Goal: Transaction & Acquisition: Purchase product/service

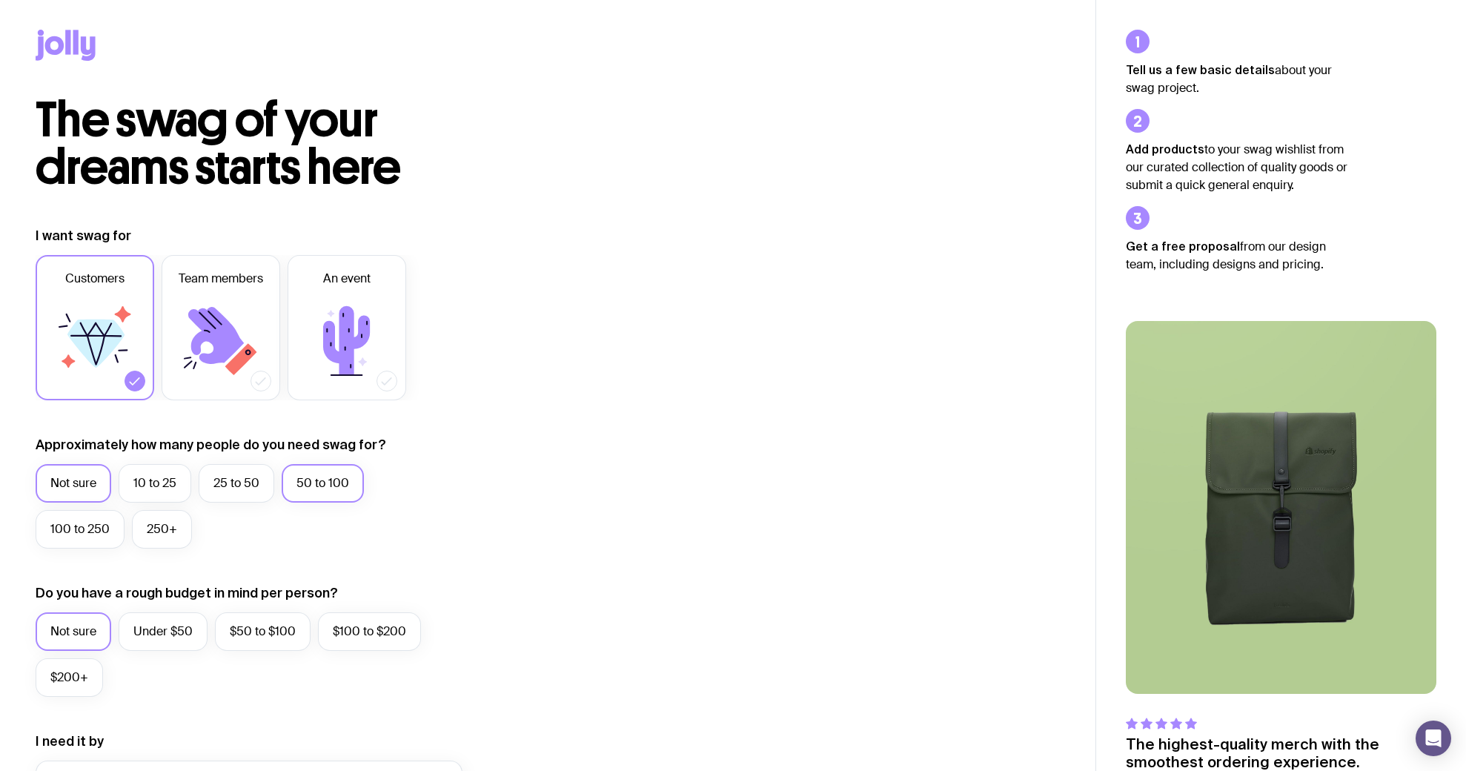
click at [324, 490] on label "50 to 100" at bounding box center [323, 483] width 82 height 39
click at [0, 0] on input "50 to 100" at bounding box center [0, 0] width 0 height 0
click at [72, 59] on icon at bounding box center [66, 45] width 60 height 31
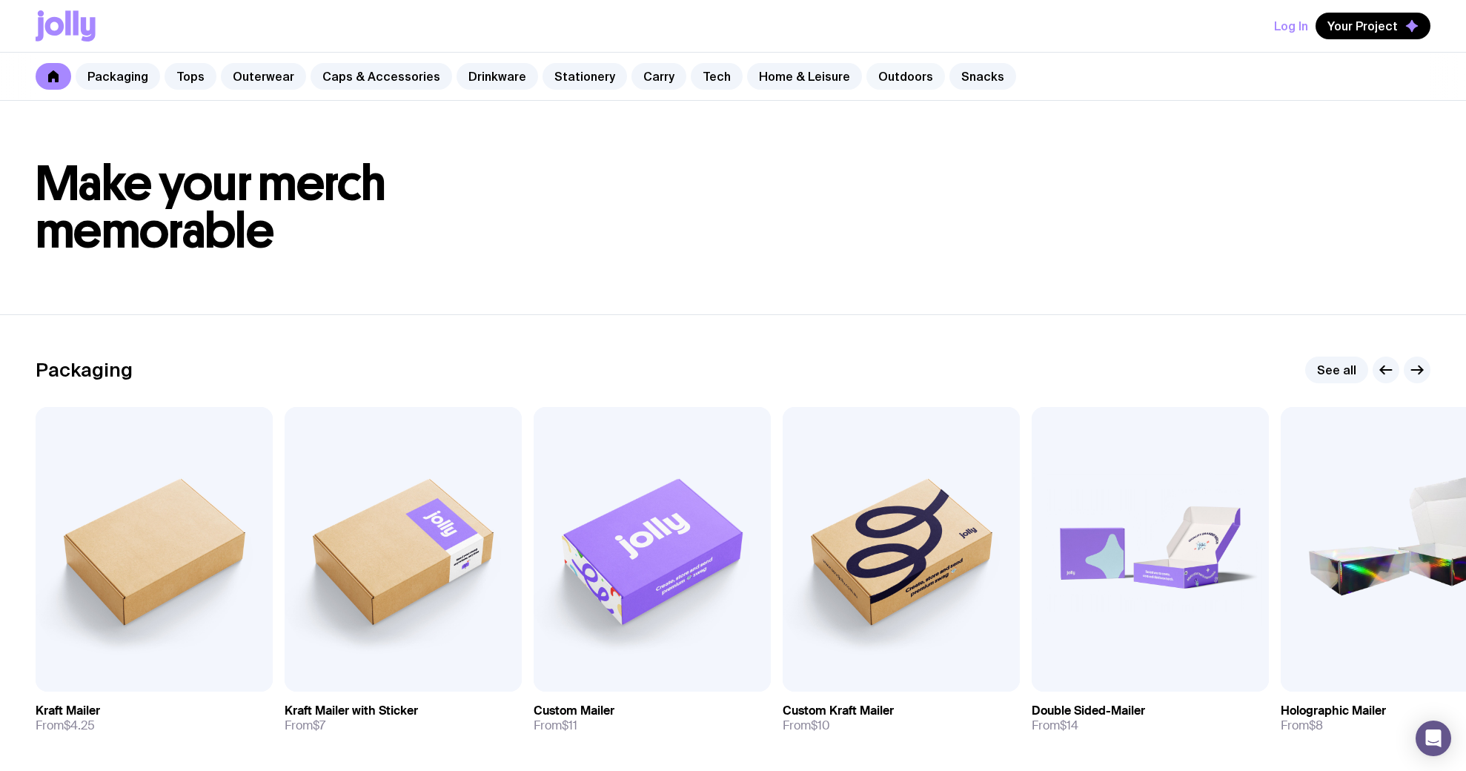
click at [883, 70] on link "Outdoors" at bounding box center [905, 76] width 79 height 27
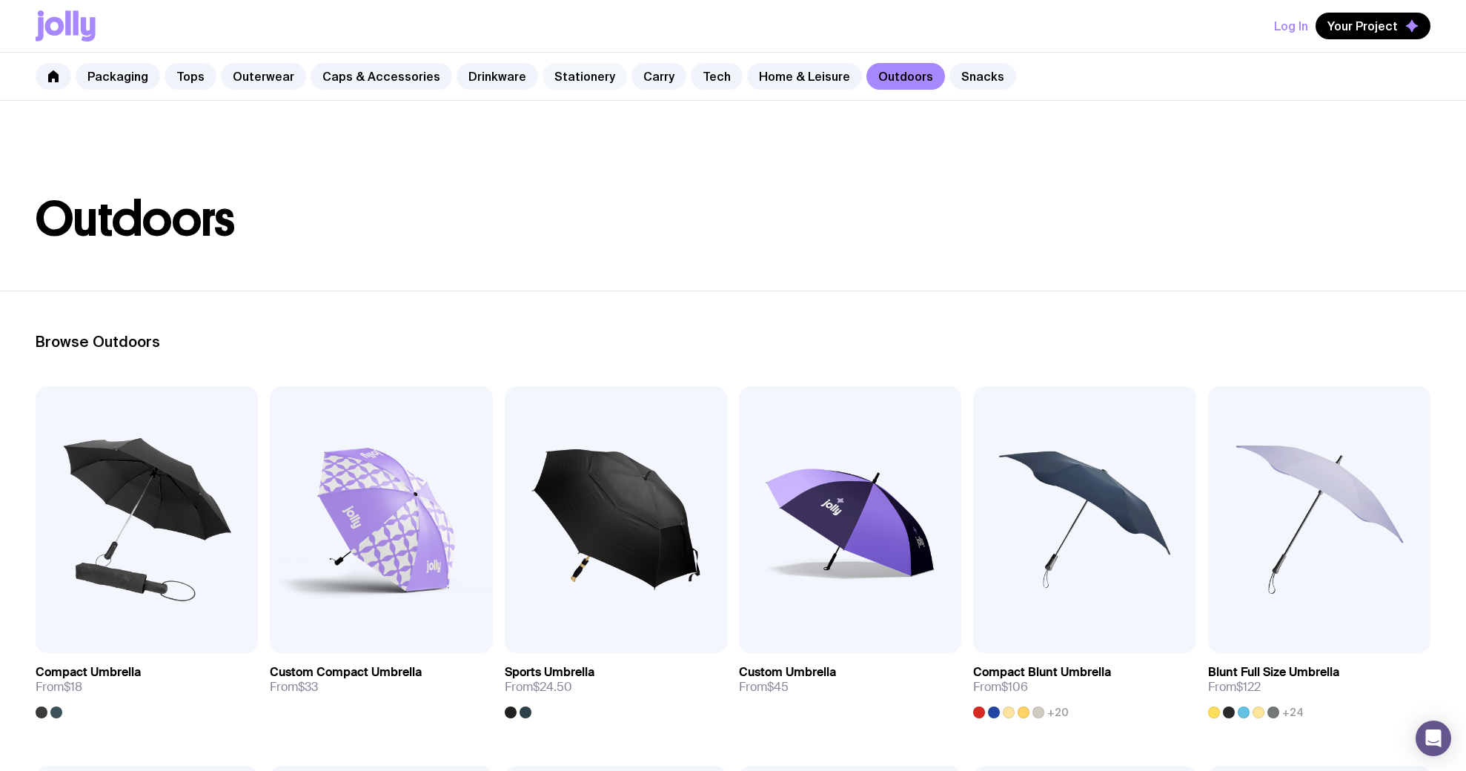
click at [571, 81] on link "Stationery" at bounding box center [584, 76] width 84 height 27
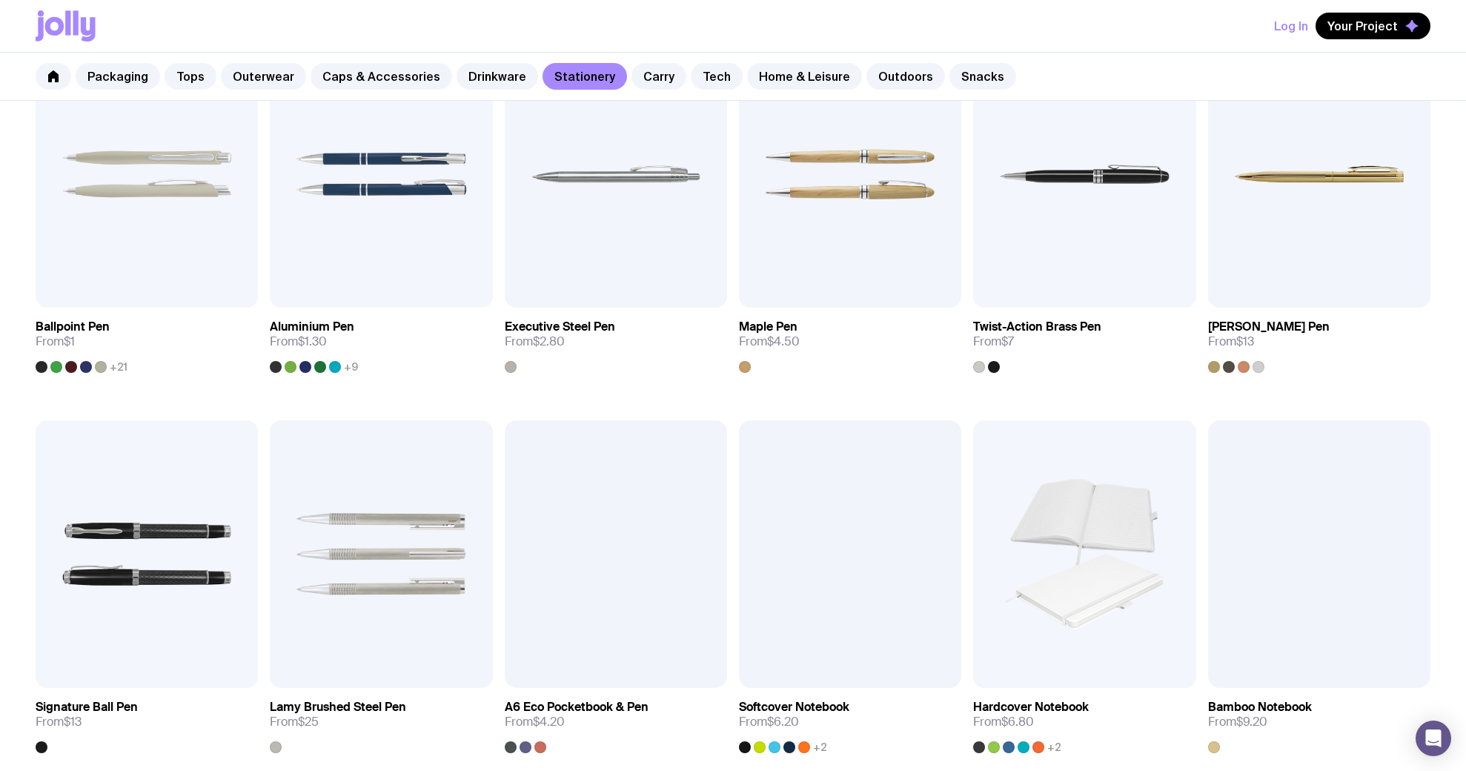
scroll to position [346, 0]
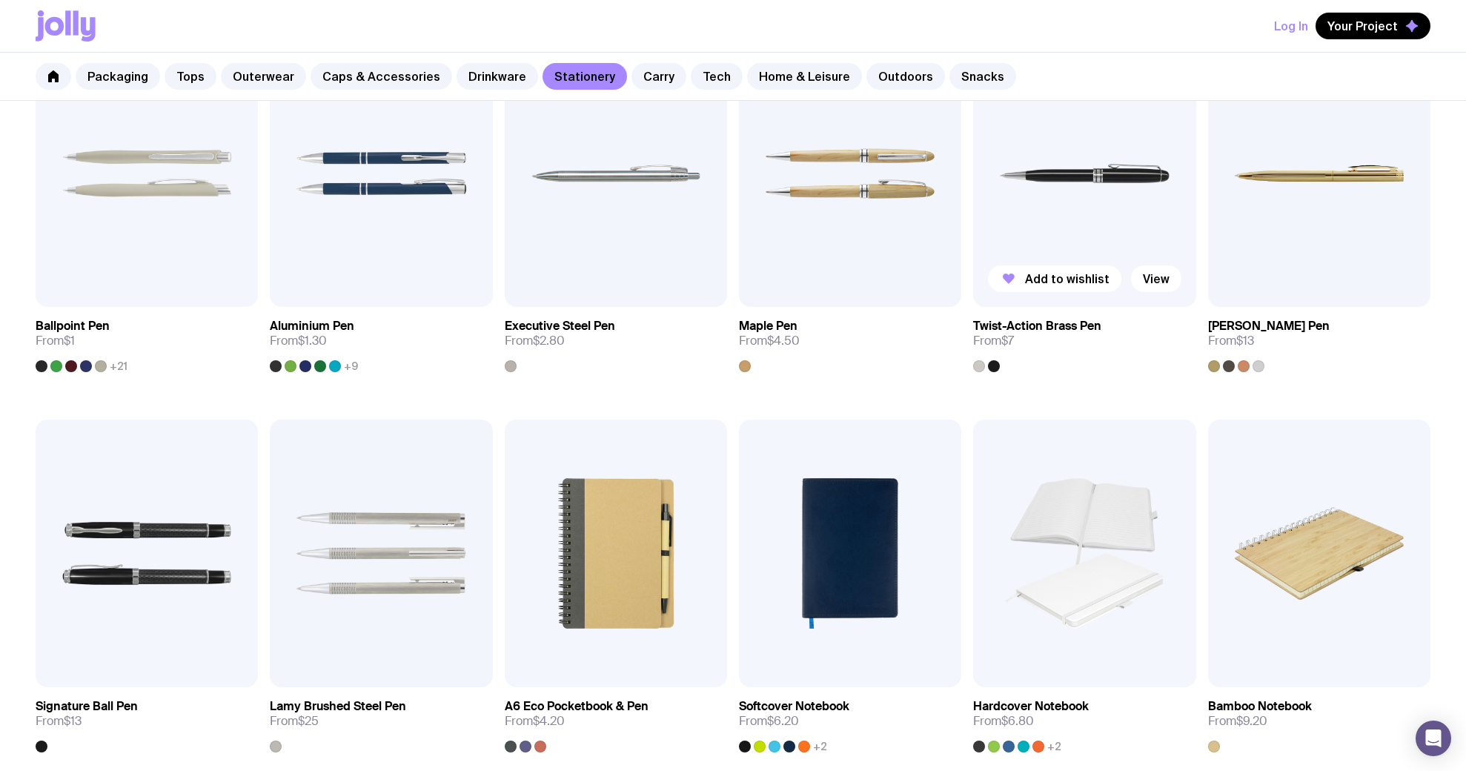
click at [1058, 222] on img at bounding box center [1084, 173] width 222 height 267
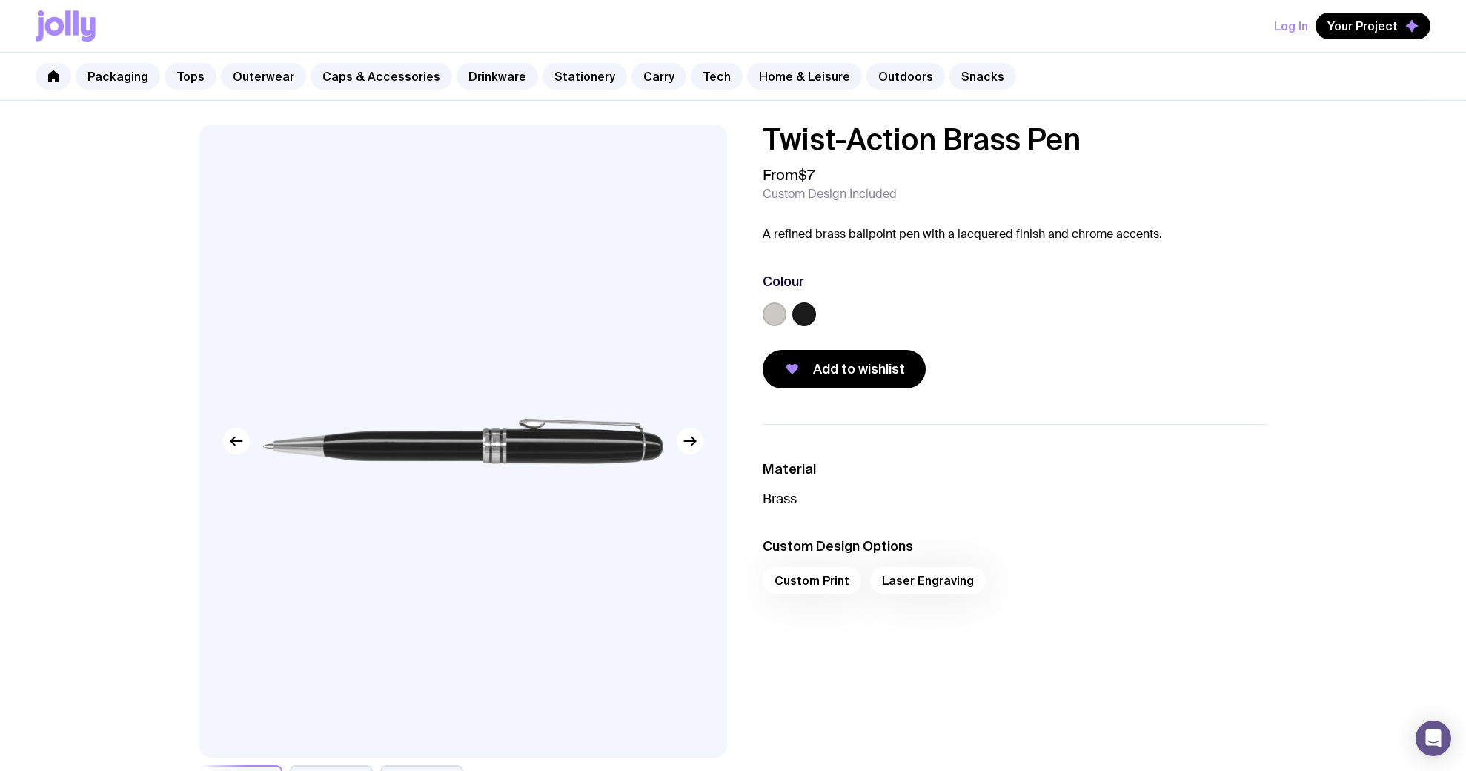
click at [769, 311] on label at bounding box center [775, 314] width 24 height 24
click at [0, 0] on input "radio" at bounding box center [0, 0] width 0 height 0
click at [818, 314] on div at bounding box center [962, 317] width 399 height 30
click at [809, 315] on label at bounding box center [804, 314] width 24 height 24
click at [0, 0] on input "radio" at bounding box center [0, 0] width 0 height 0
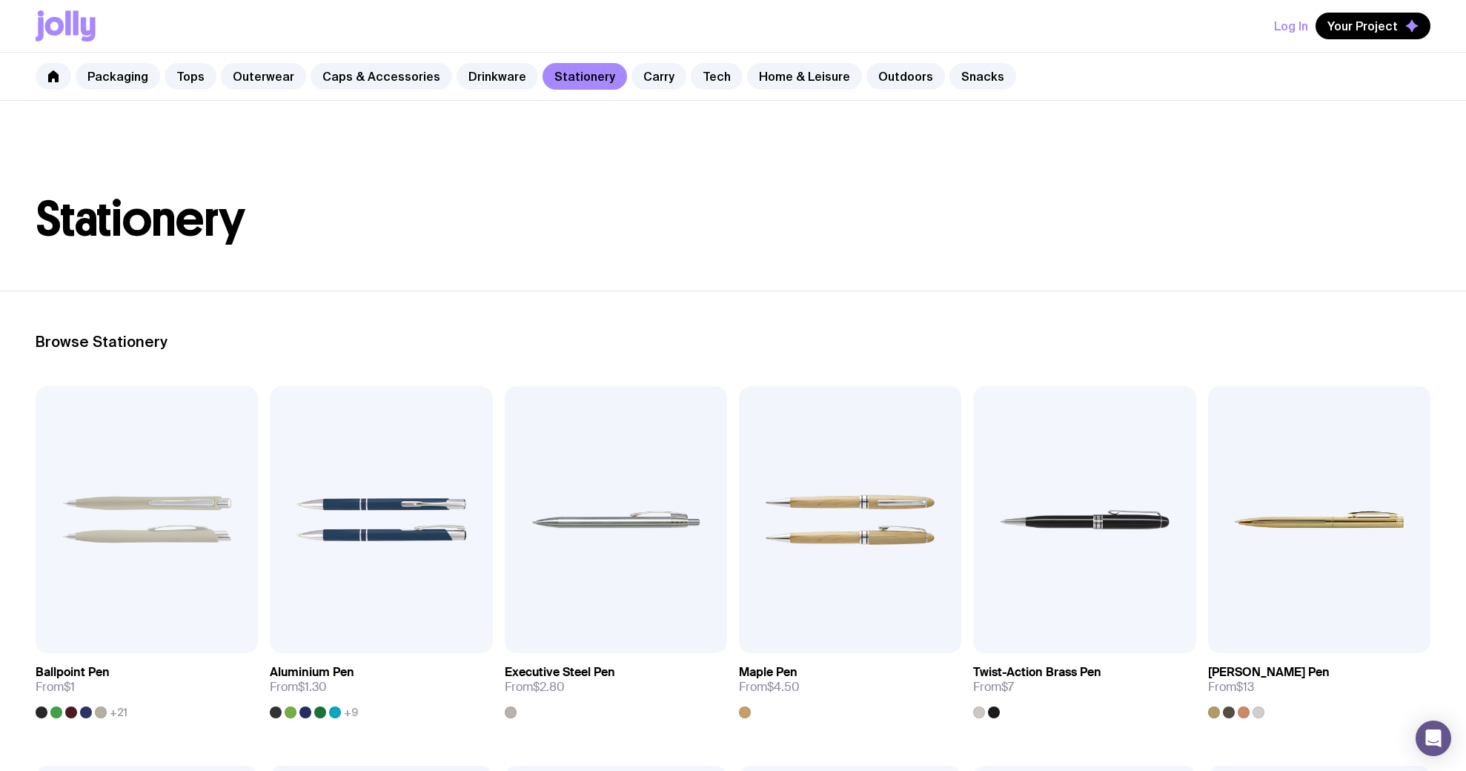
click at [82, 16] on icon at bounding box center [66, 25] width 60 height 31
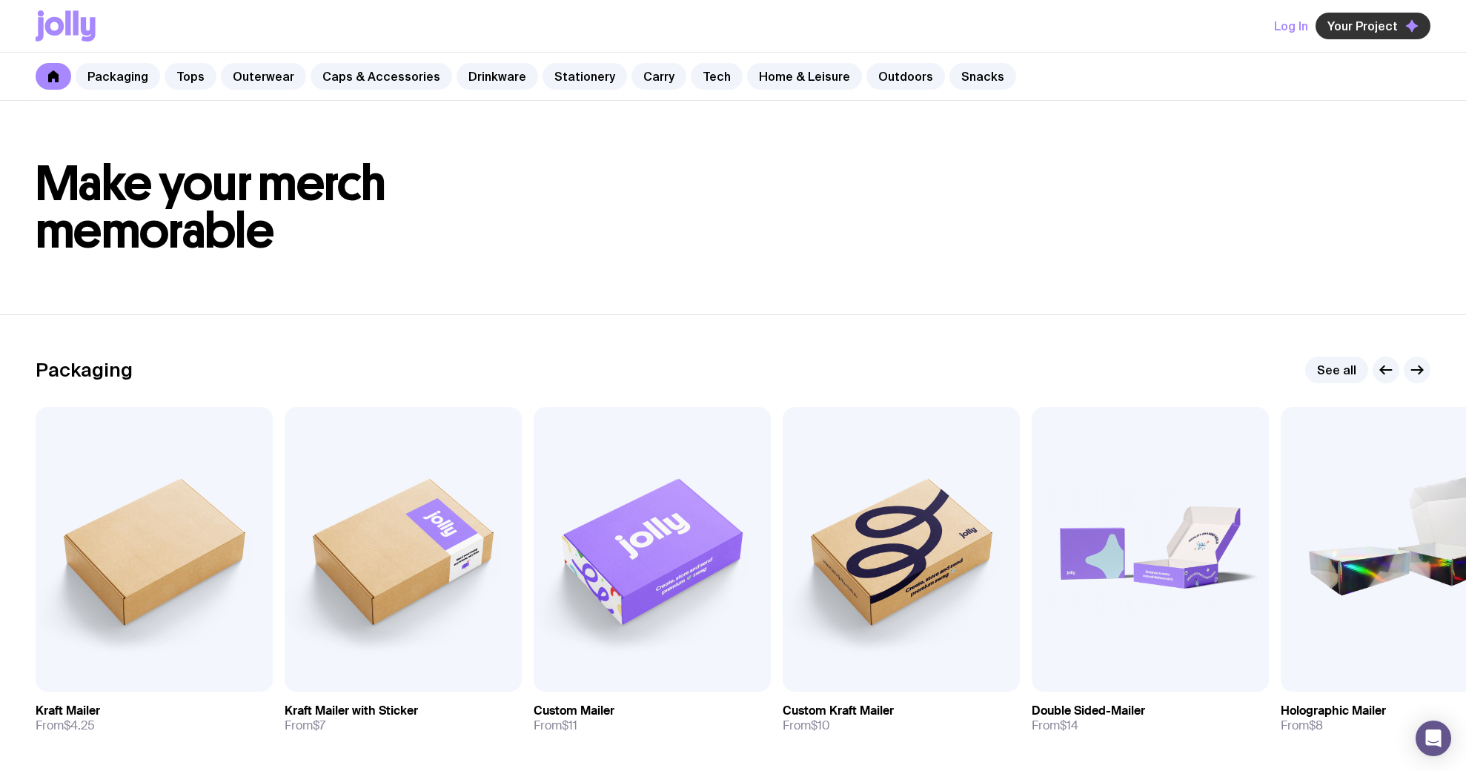
click at [1342, 21] on span "Your Project" at bounding box center [1362, 26] width 70 height 15
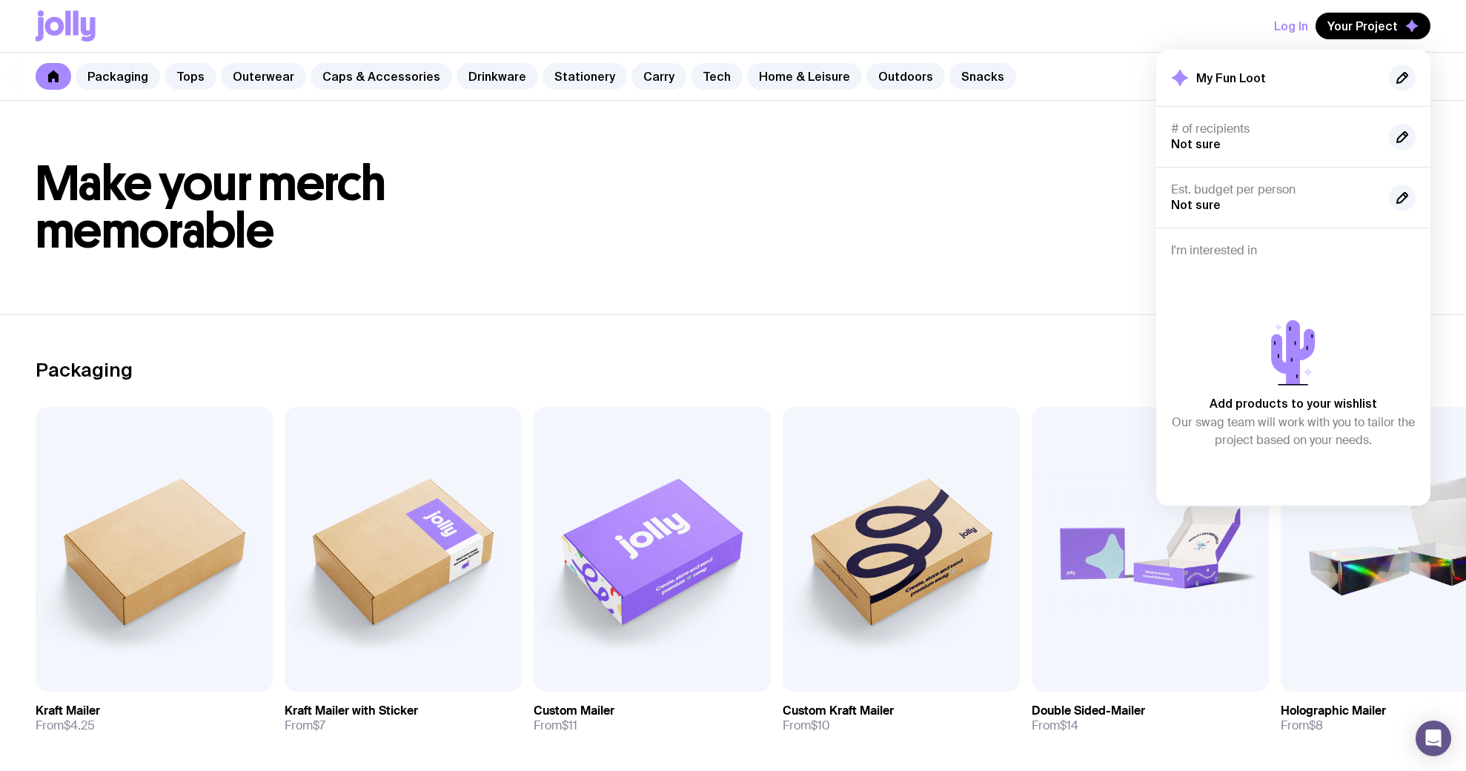
click at [980, 173] on h1 "Make your merch memorable" at bounding box center [733, 207] width 1395 height 95
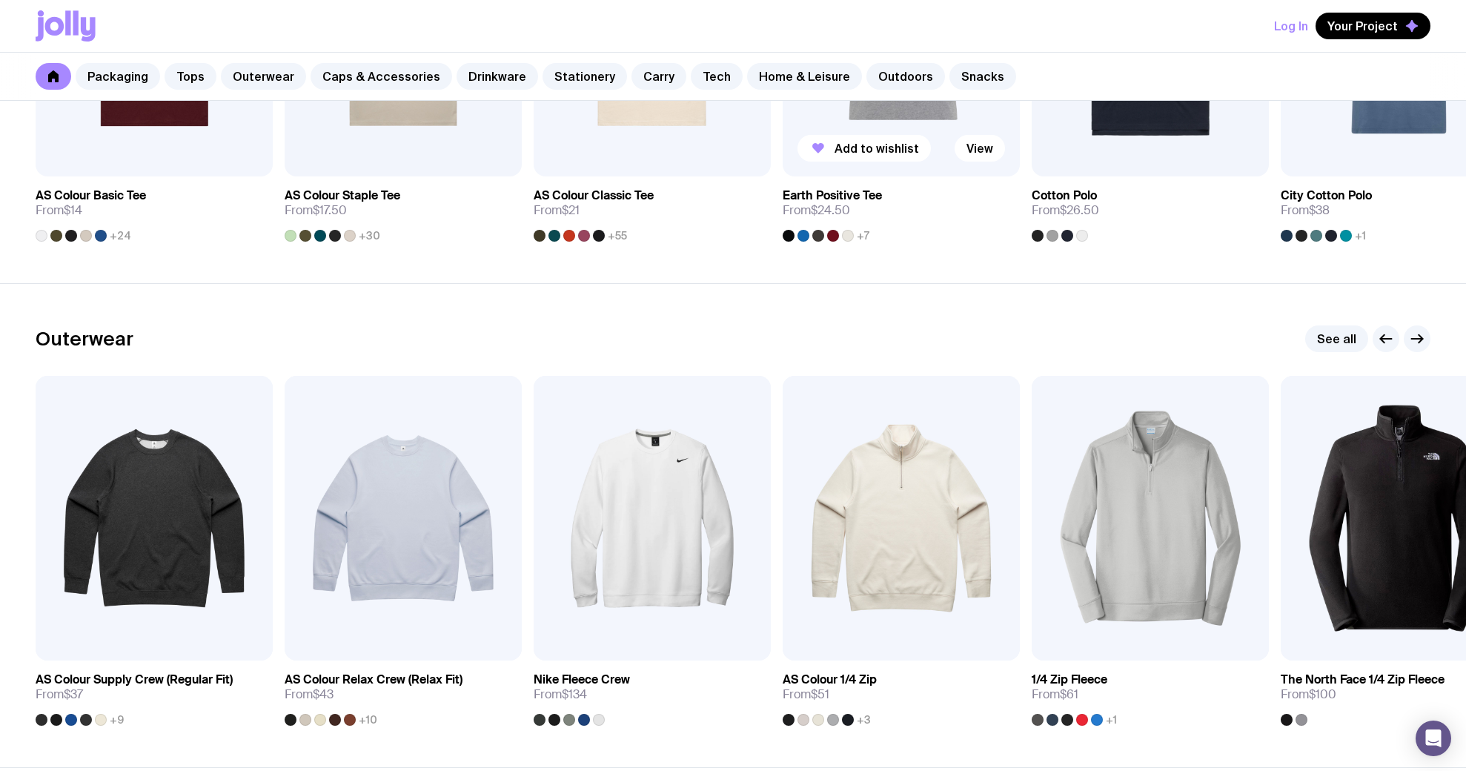
scroll to position [1951, 0]
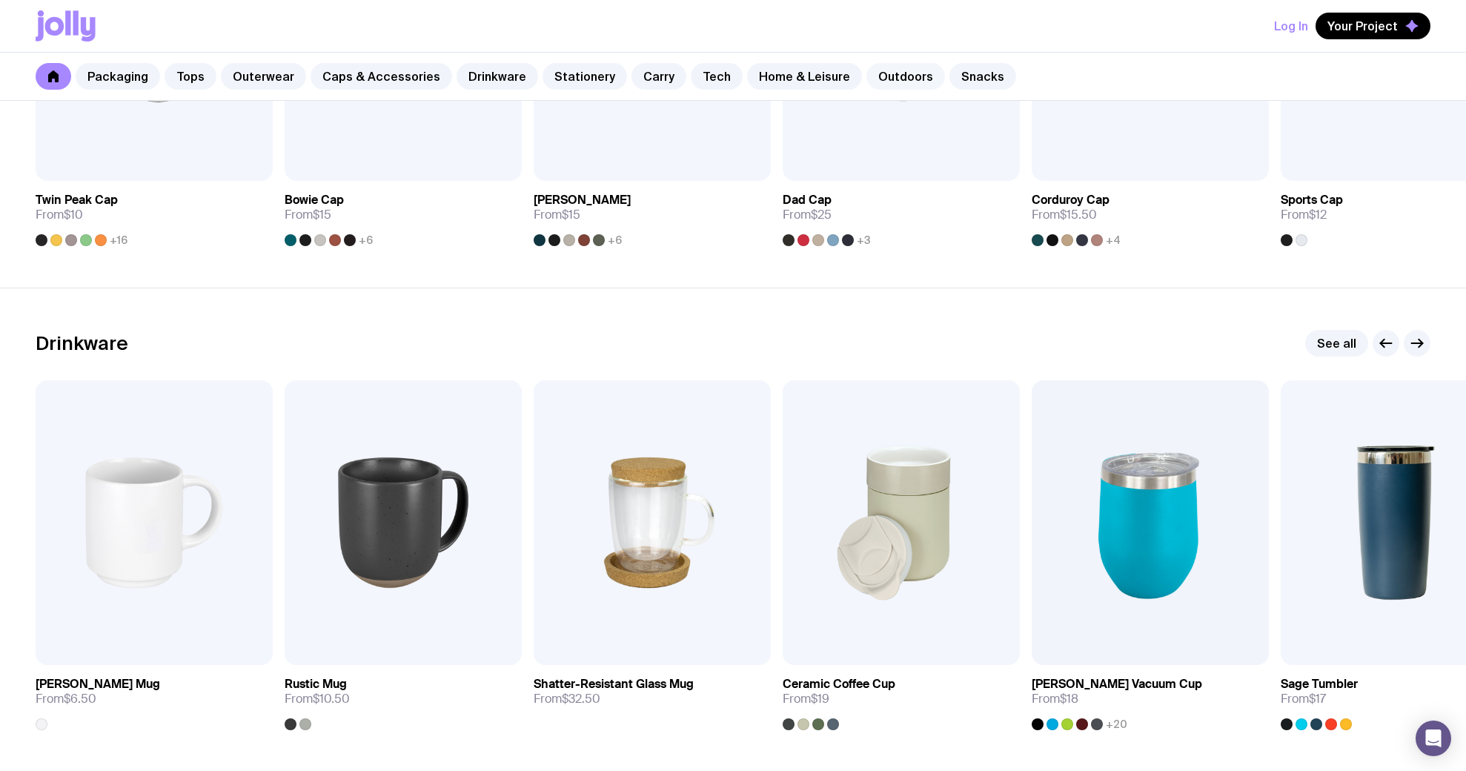
click at [883, 79] on link "Outdoors" at bounding box center [905, 76] width 79 height 27
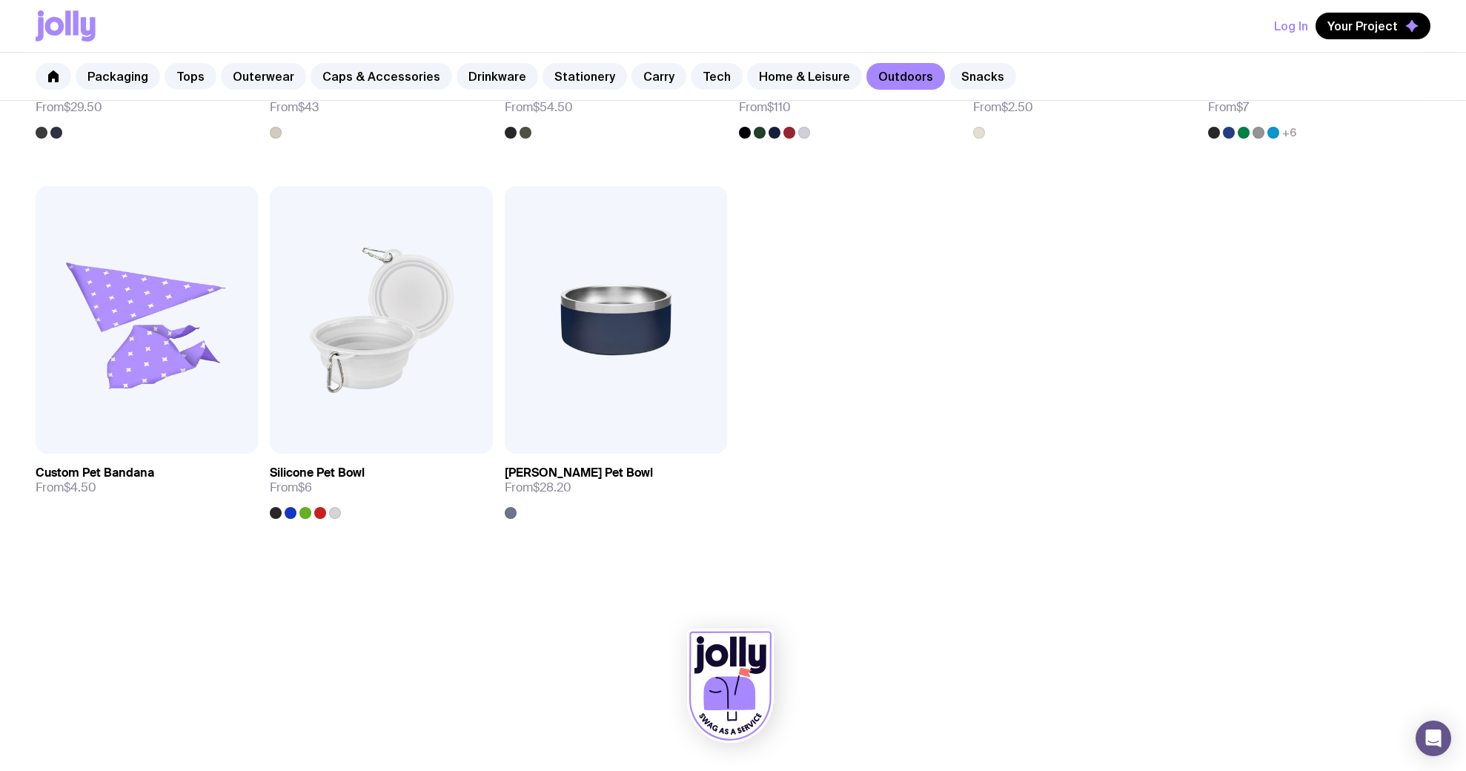
scroll to position [1339, 0]
click at [734, 658] on icon at bounding box center [733, 651] width 7 height 30
click at [49, 76] on icon at bounding box center [53, 76] width 10 height 12
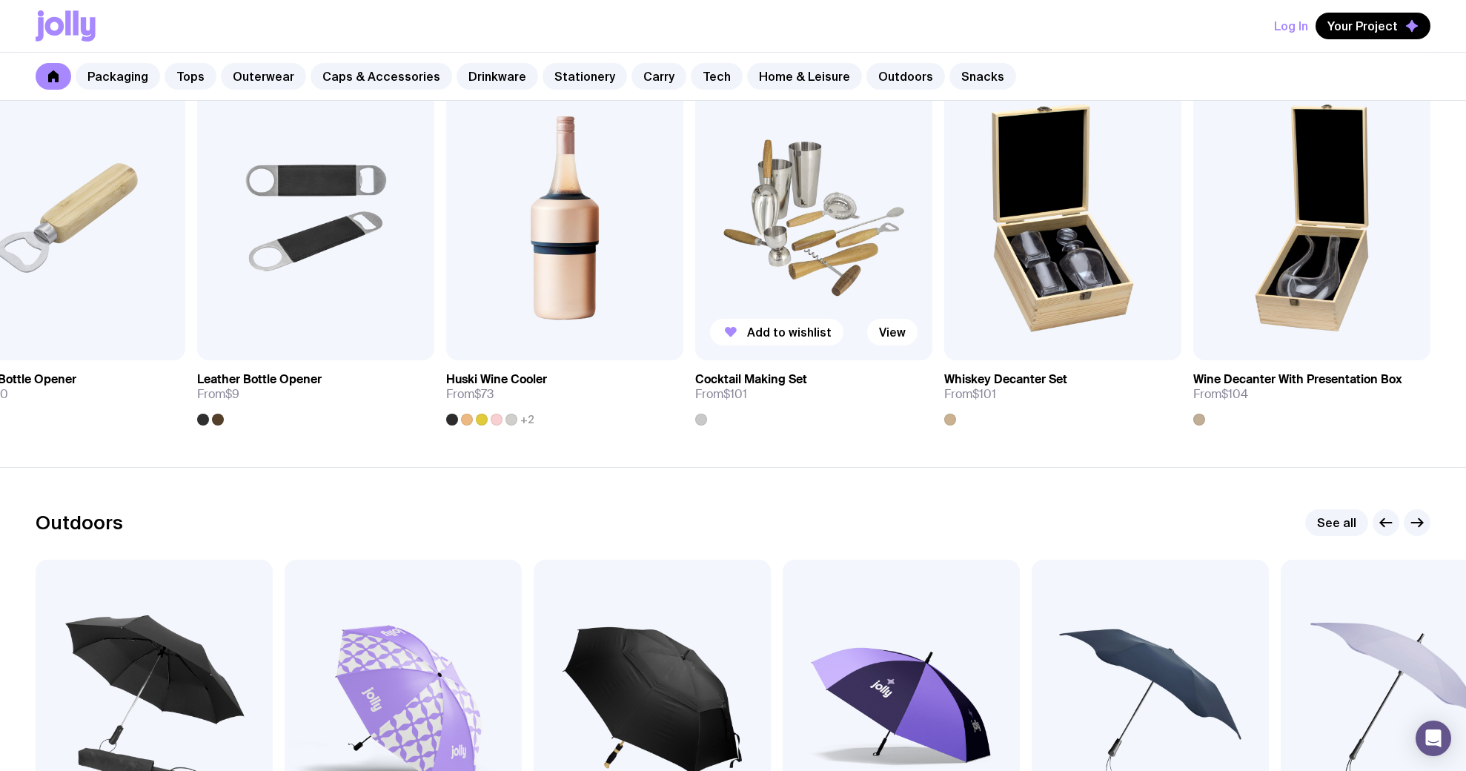
scroll to position [4463, 0]
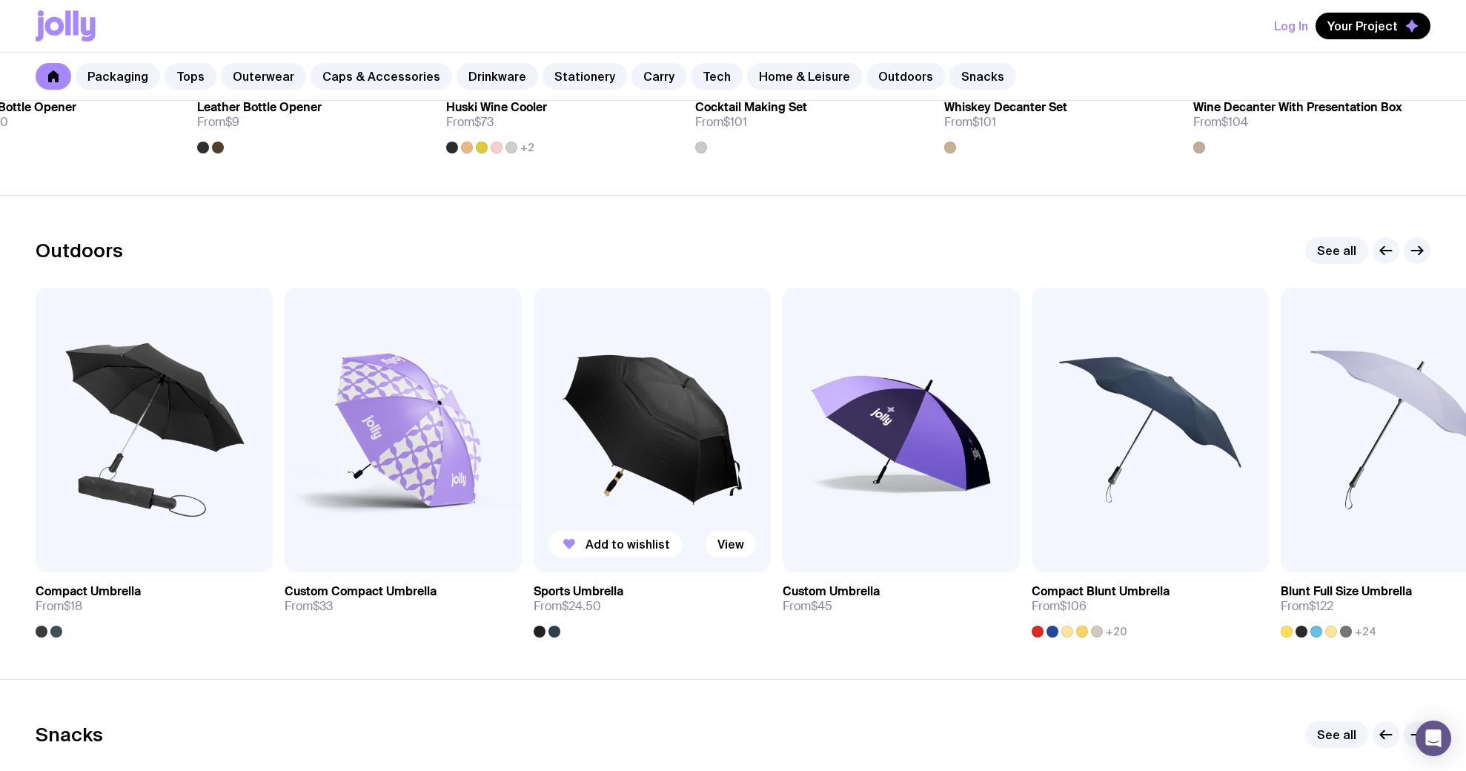
click at [565, 450] on img at bounding box center [652, 430] width 237 height 285
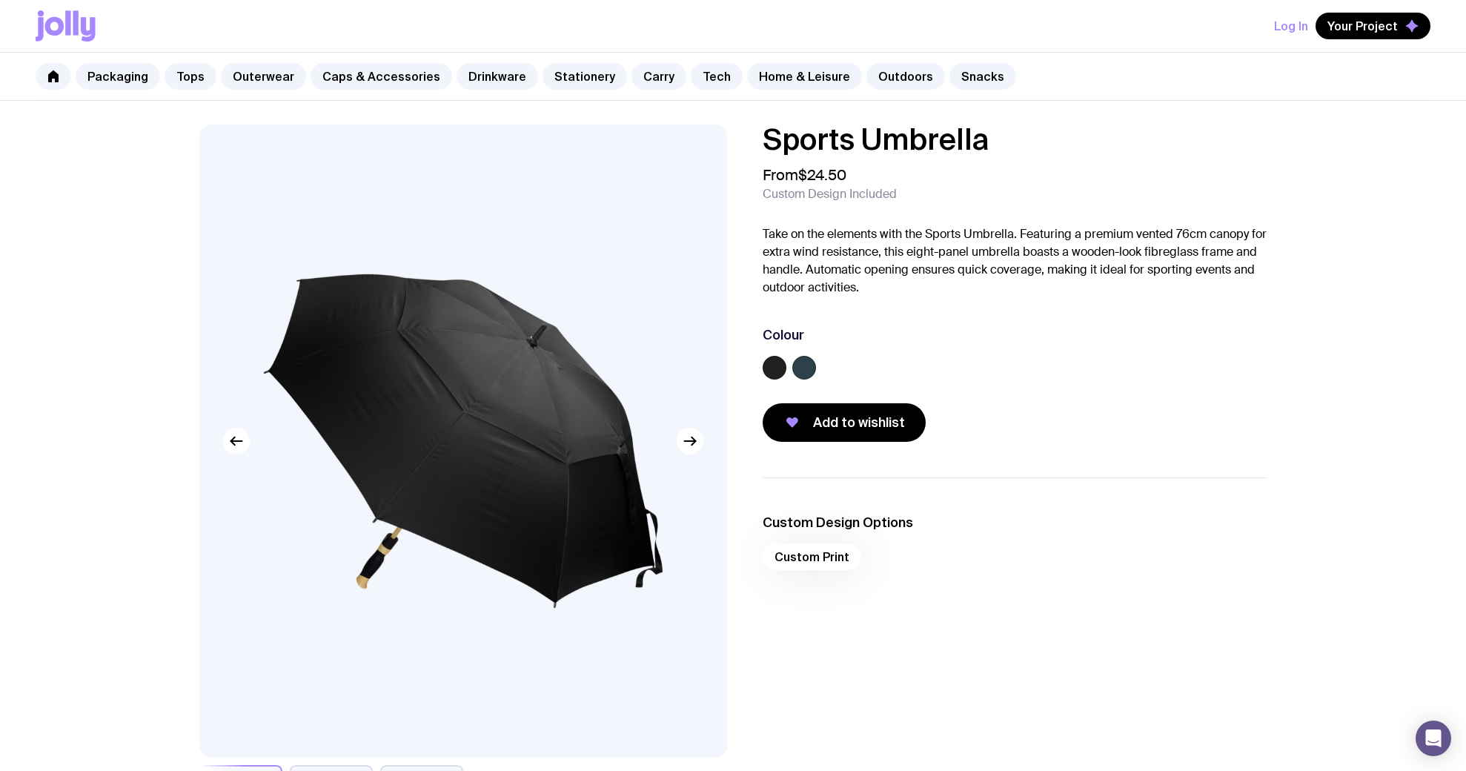
click at [678, 451] on img at bounding box center [463, 441] width 528 height 633
click at [692, 445] on icon "button" at bounding box center [693, 441] width 4 height 8
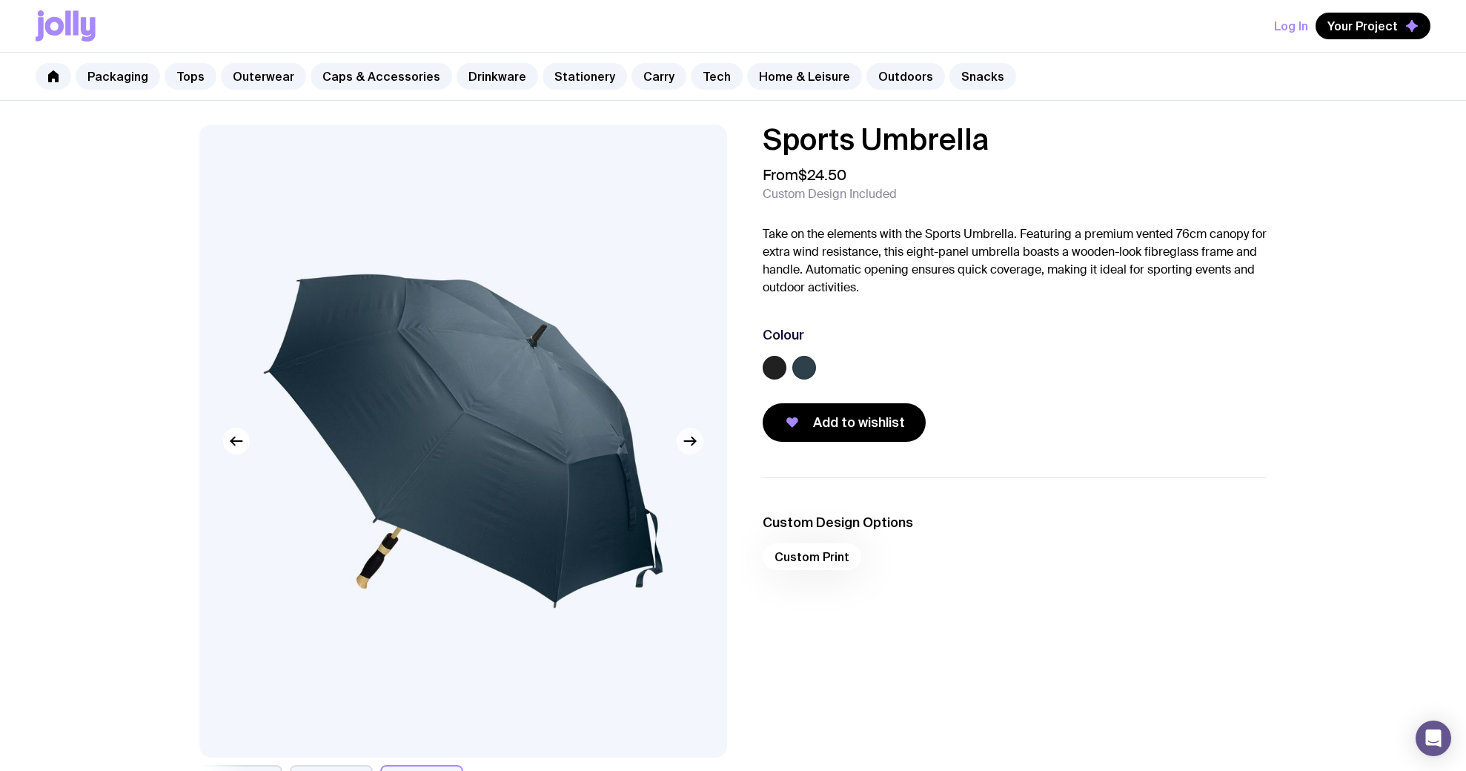
click at [692, 445] on icon "button" at bounding box center [693, 441] width 4 height 8
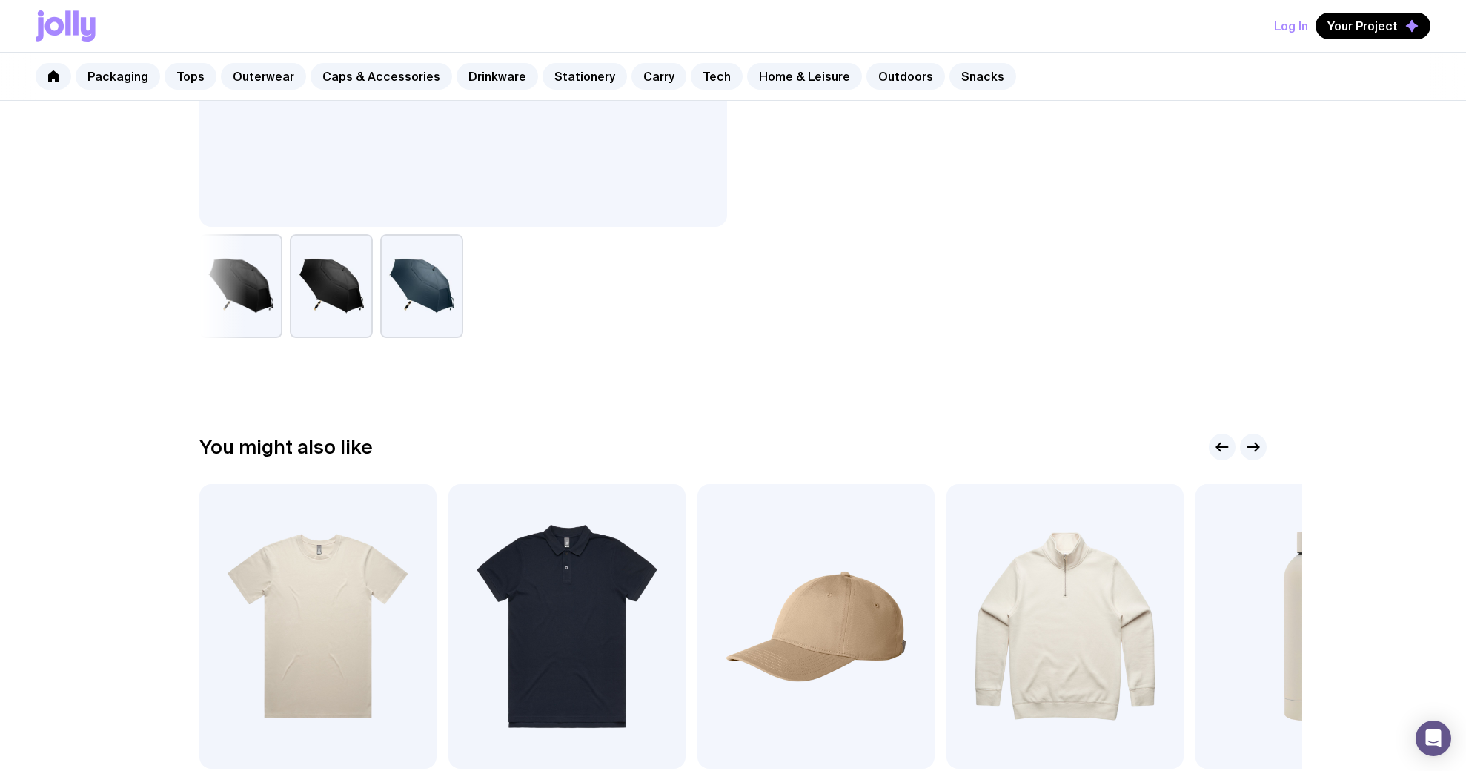
scroll to position [534, 0]
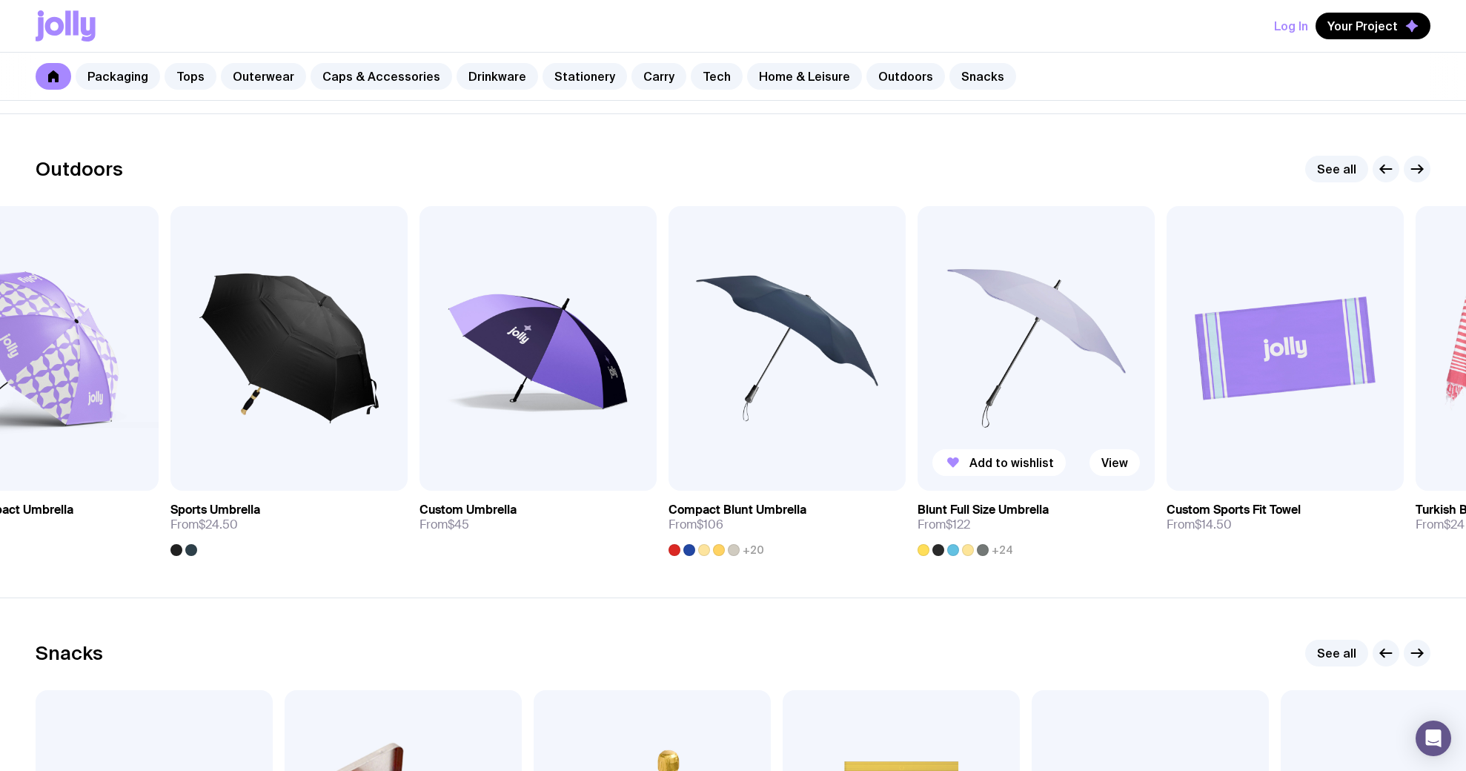
scroll to position [4543, 0]
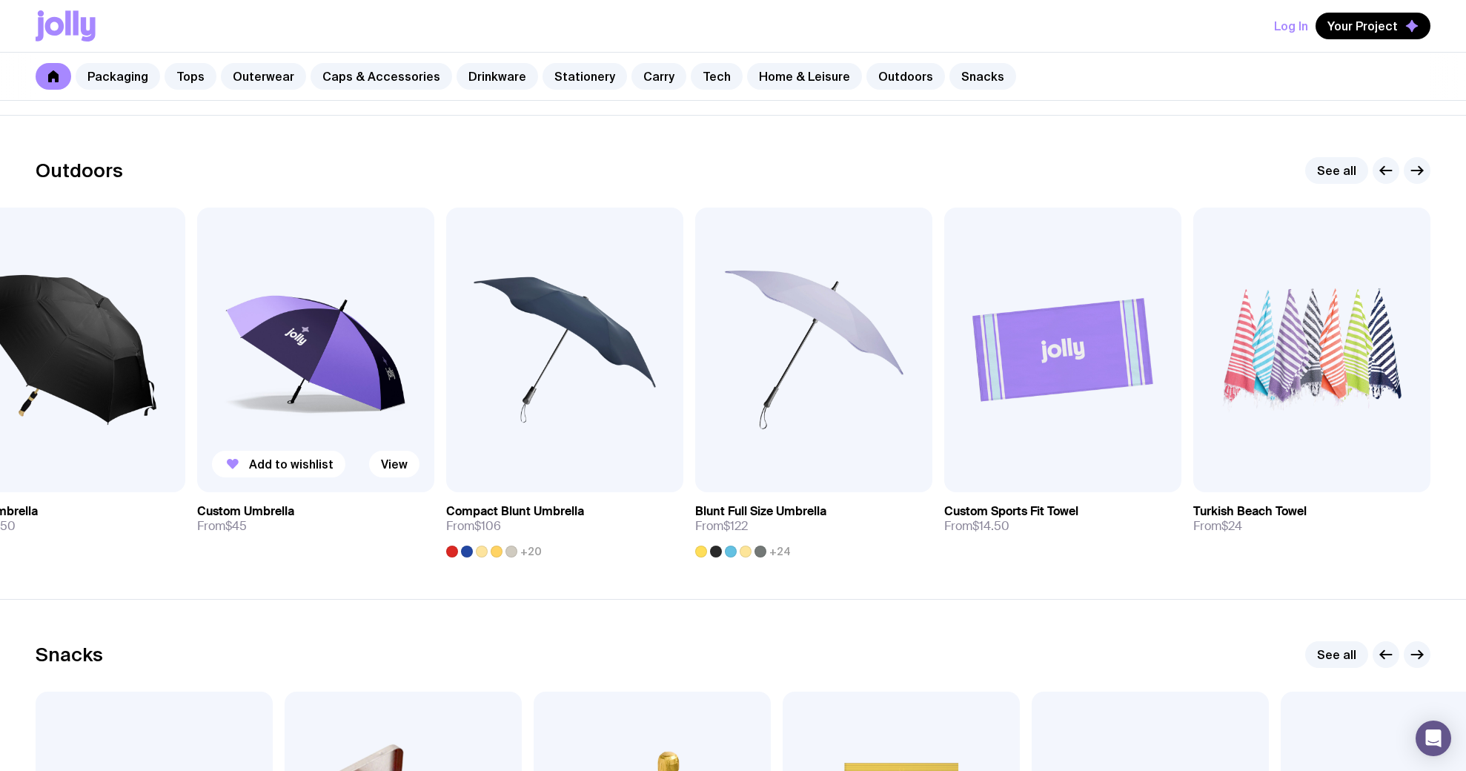
click at [311, 415] on img at bounding box center [315, 350] width 237 height 285
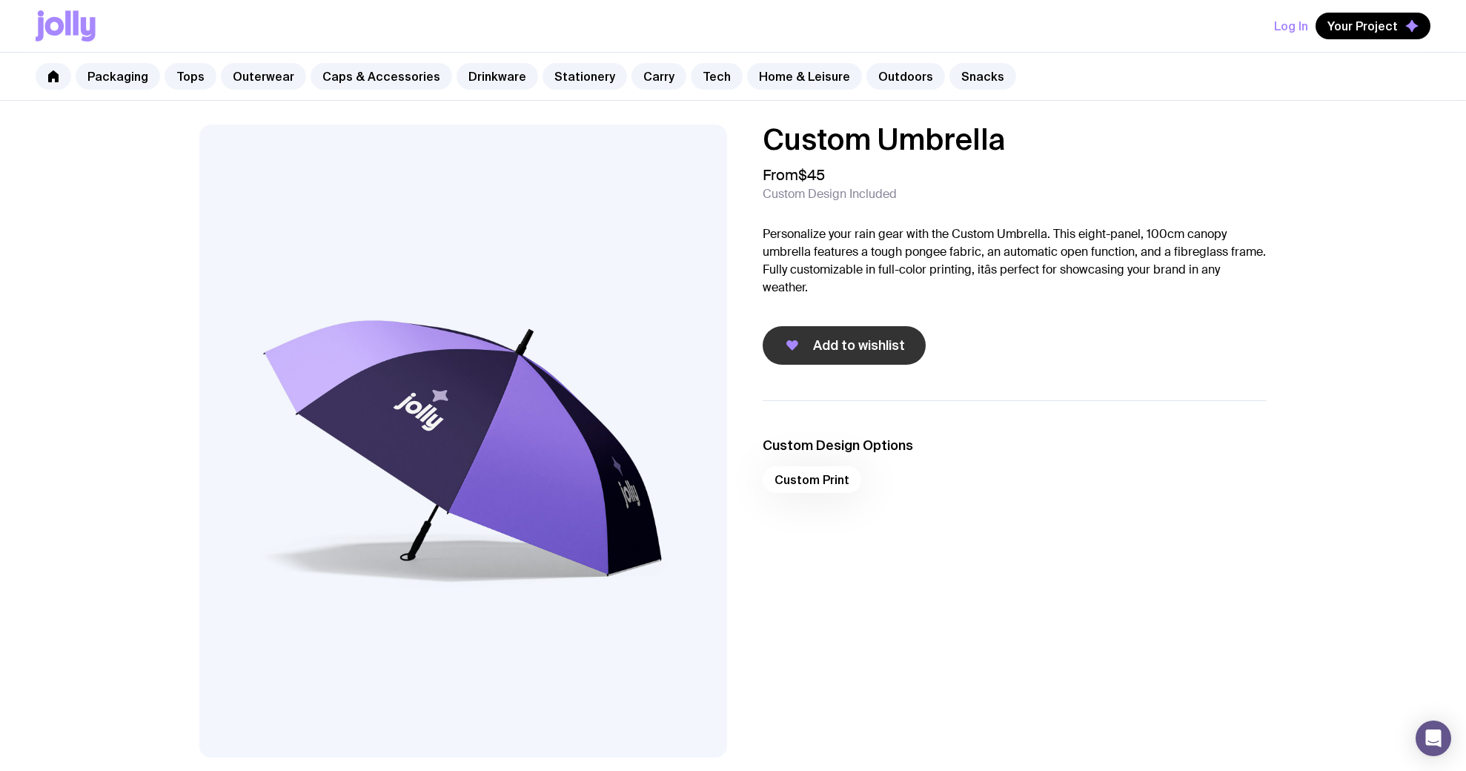
click at [845, 352] on span "Add to wishlist" at bounding box center [859, 345] width 92 height 18
click at [558, 73] on link "Stationery" at bounding box center [584, 76] width 84 height 27
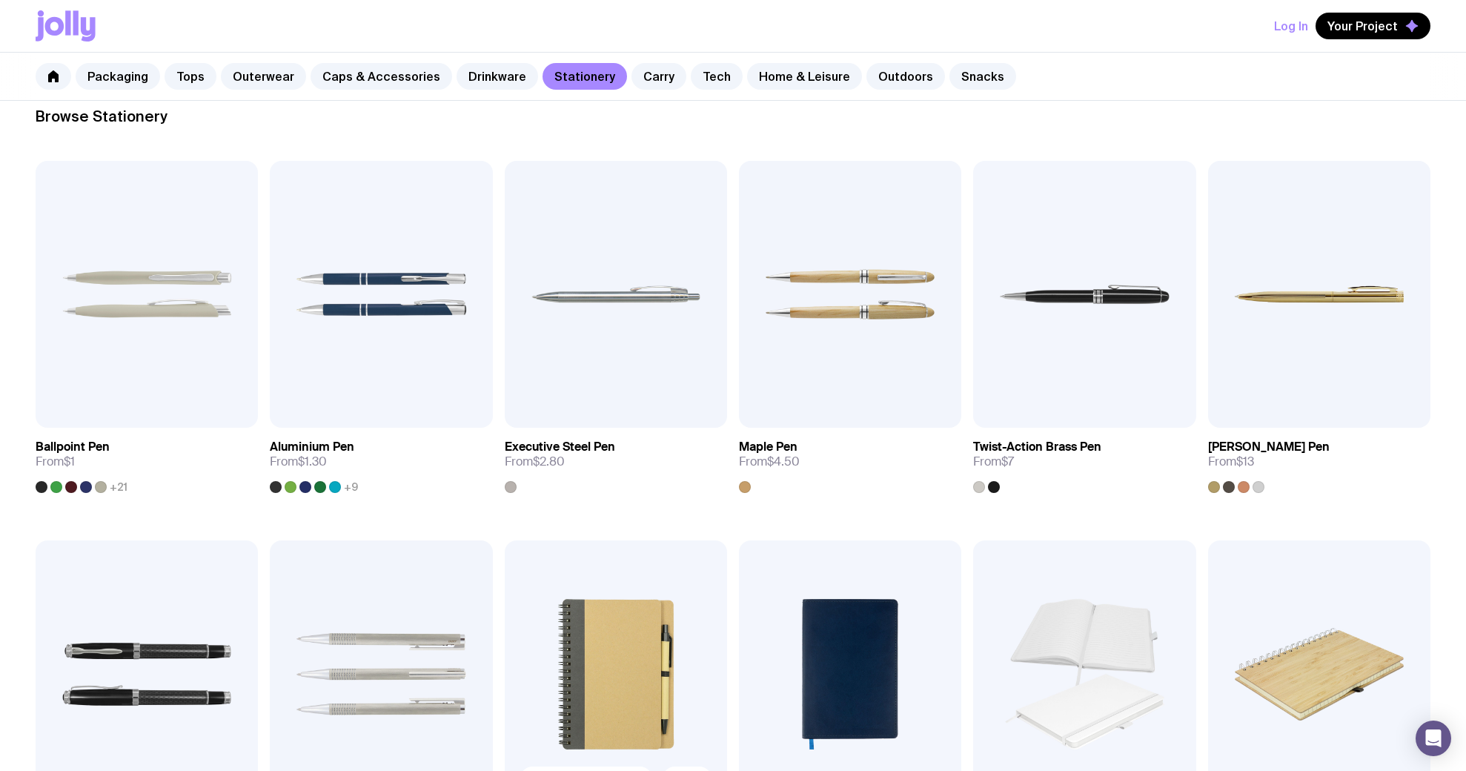
scroll to position [202, 0]
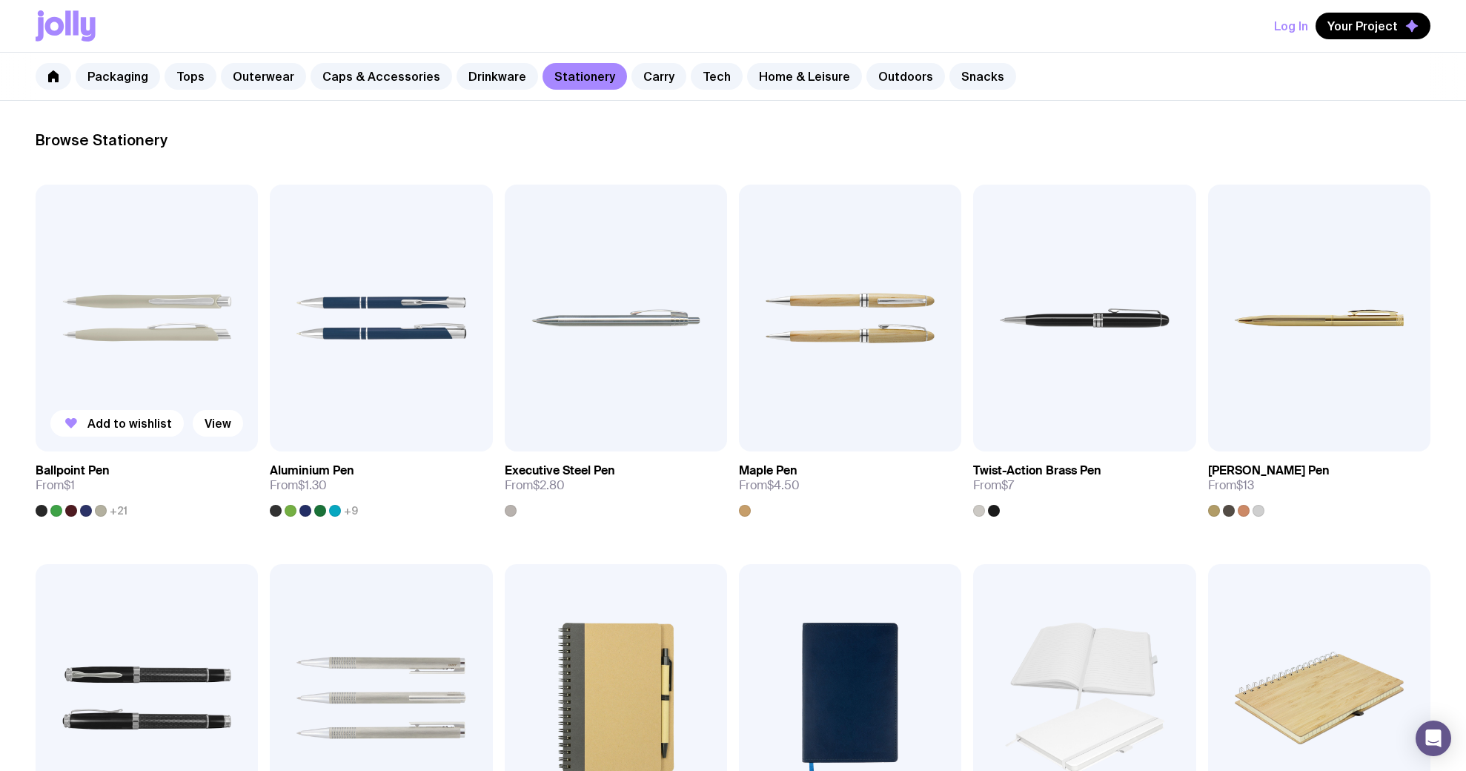
click at [178, 353] on img at bounding box center [147, 318] width 222 height 267
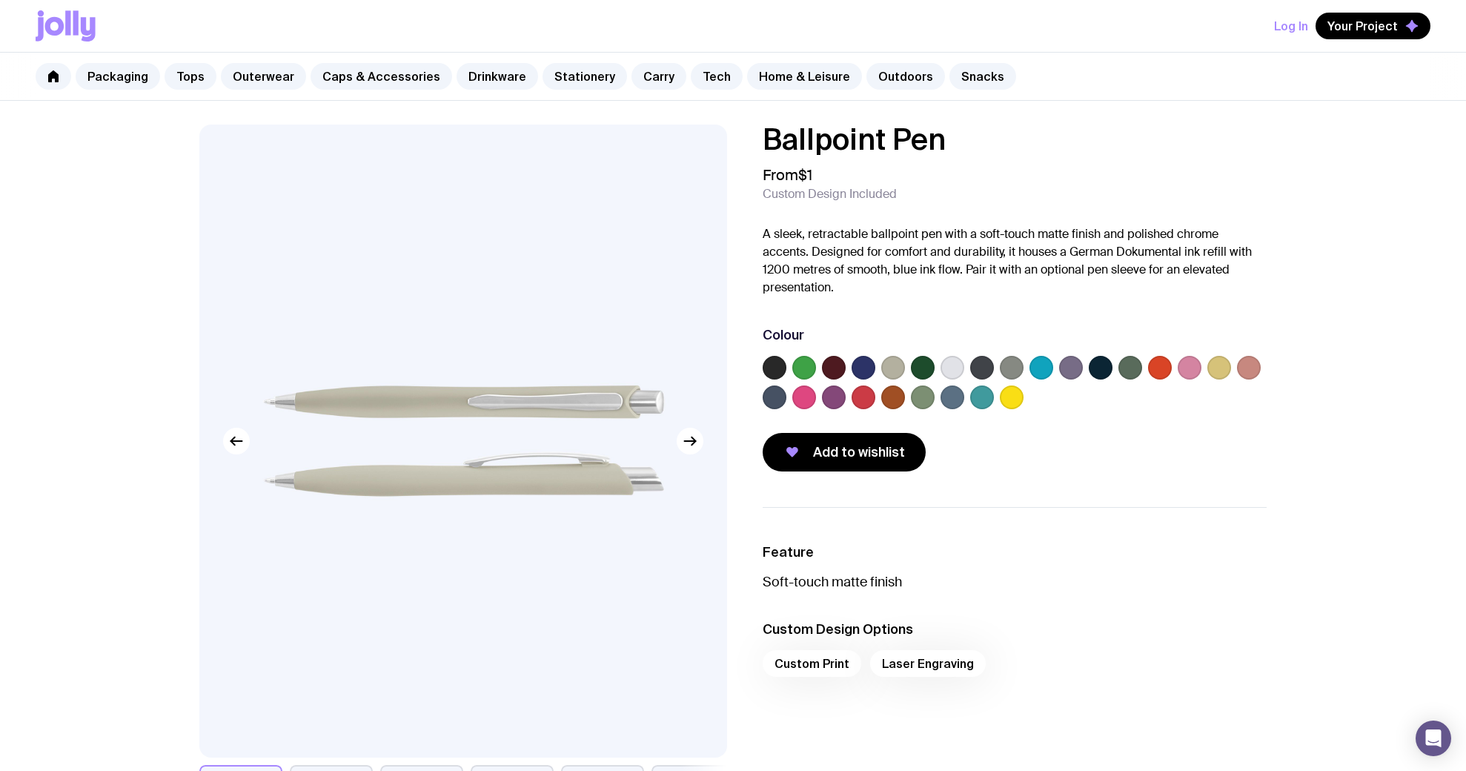
click at [764, 373] on label at bounding box center [775, 368] width 24 height 24
click at [0, 0] on input "radio" at bounding box center [0, 0] width 0 height 0
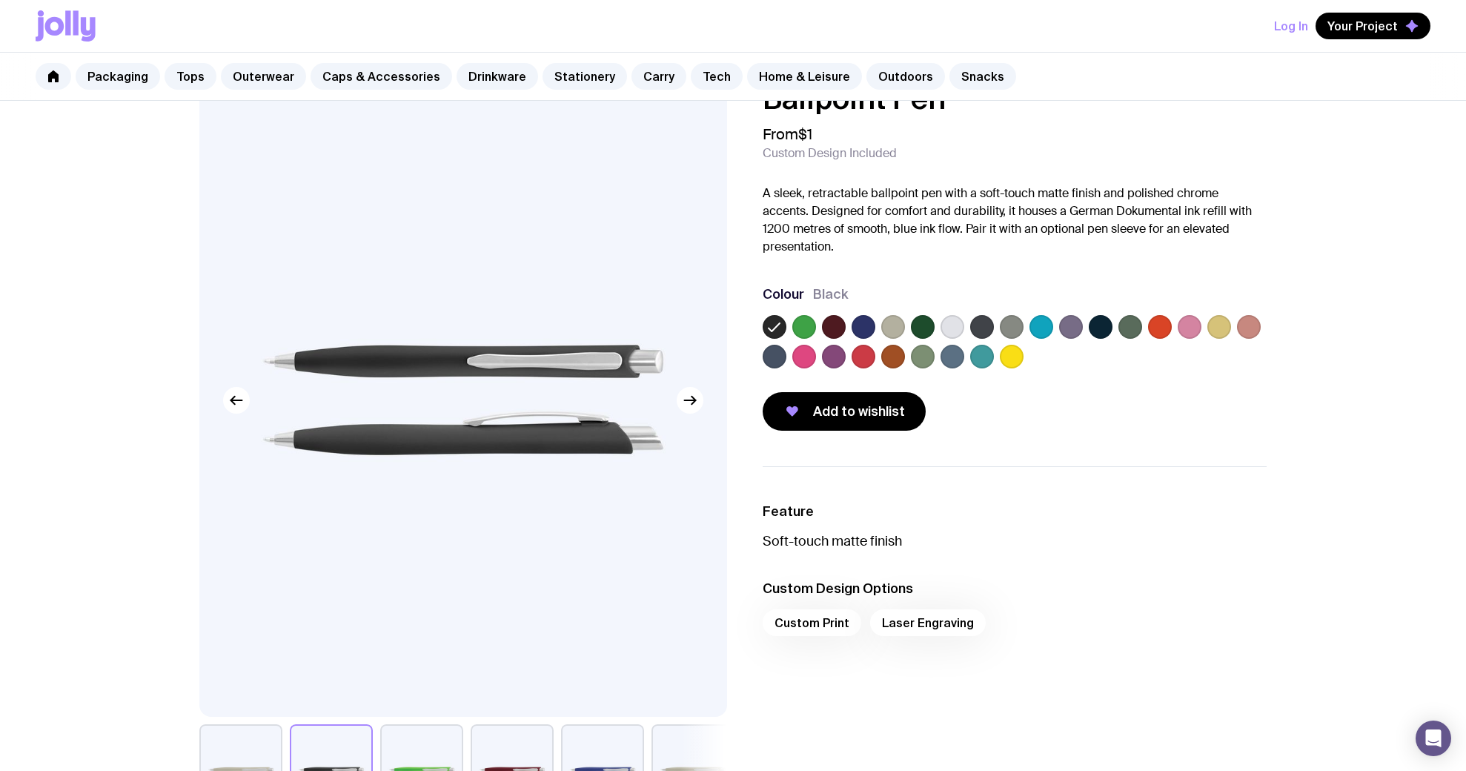
scroll to position [44, 0]
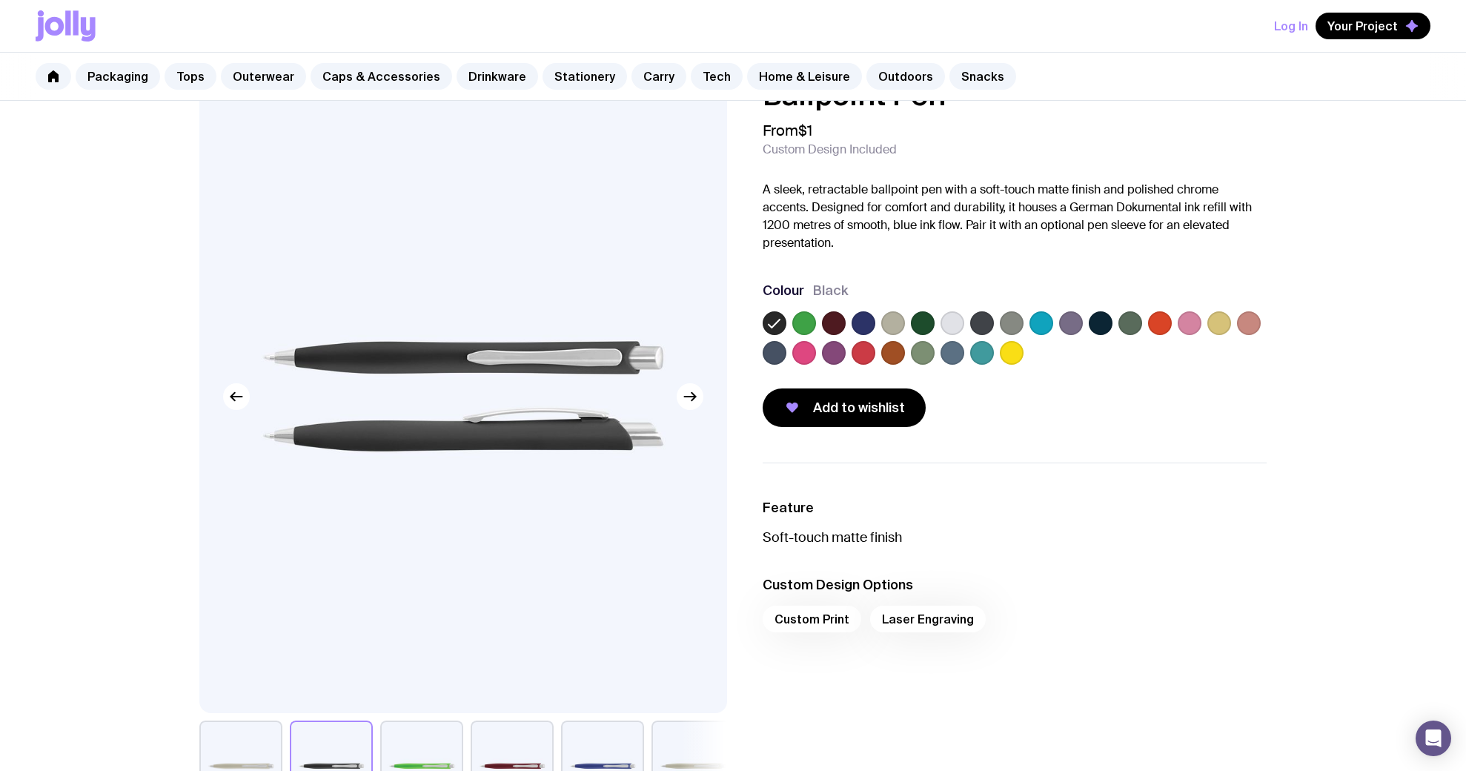
click at [1109, 322] on label at bounding box center [1101, 323] width 24 height 24
click at [0, 0] on input "radio" at bounding box center [0, 0] width 0 height 0
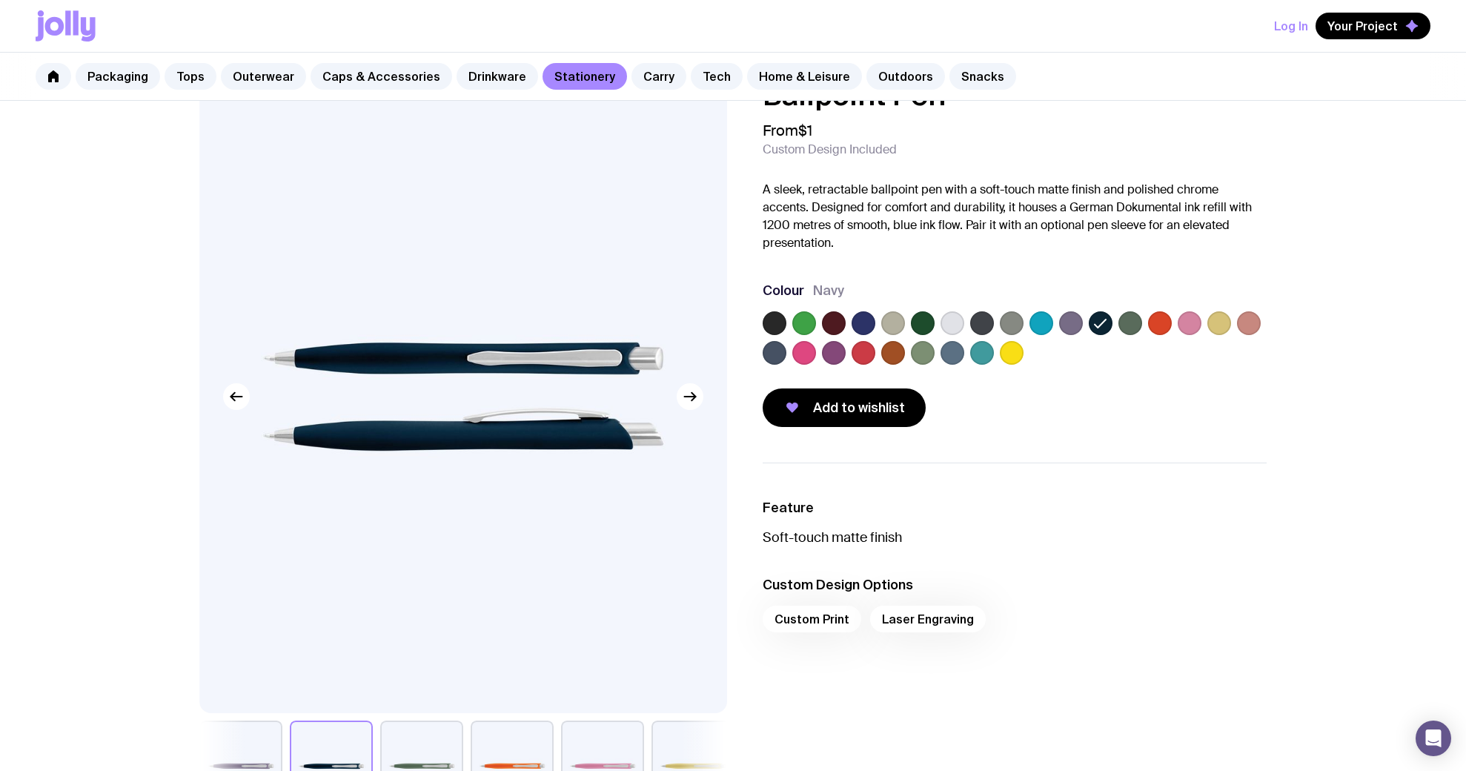
scroll to position [202, 0]
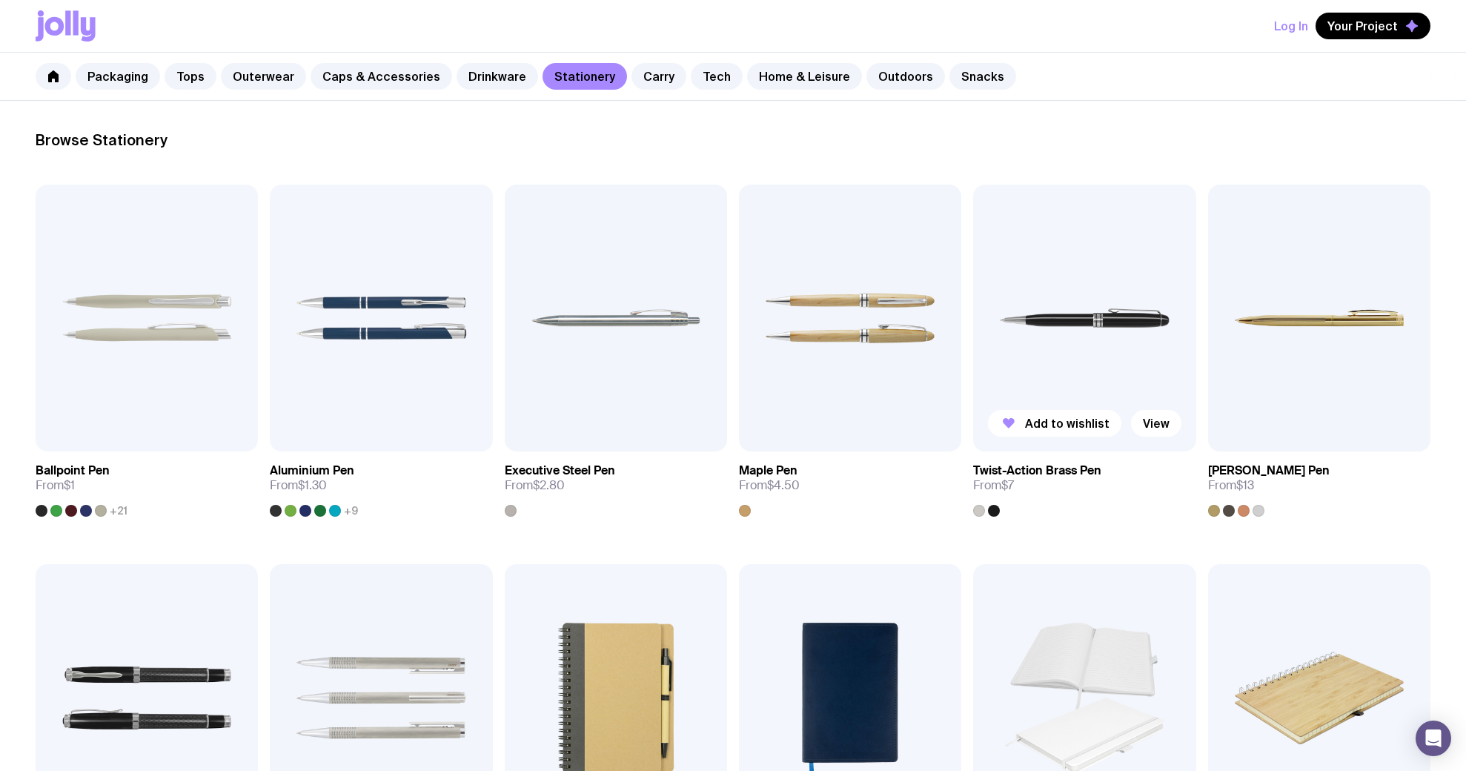
click at [1037, 276] on img at bounding box center [1084, 318] width 222 height 267
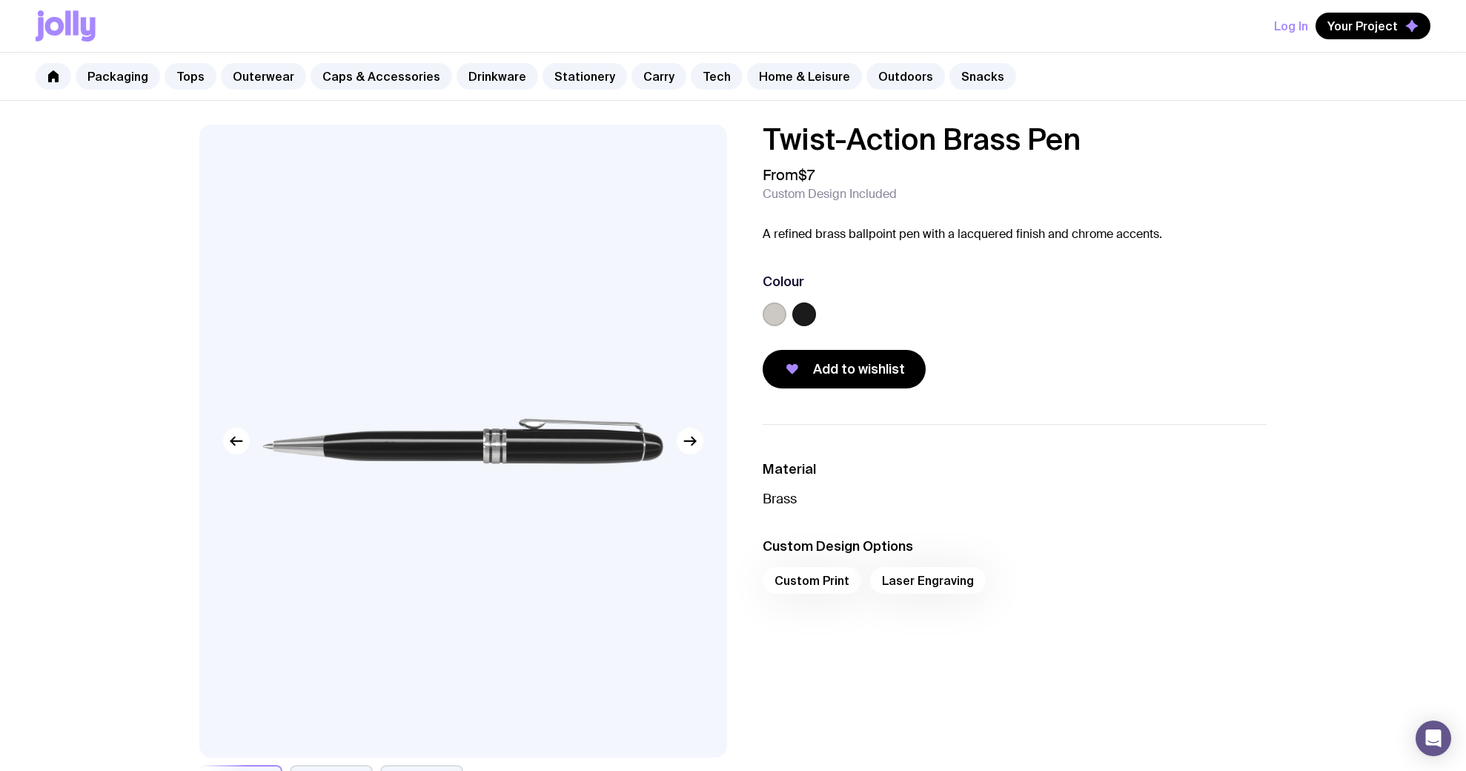
scroll to position [202, 0]
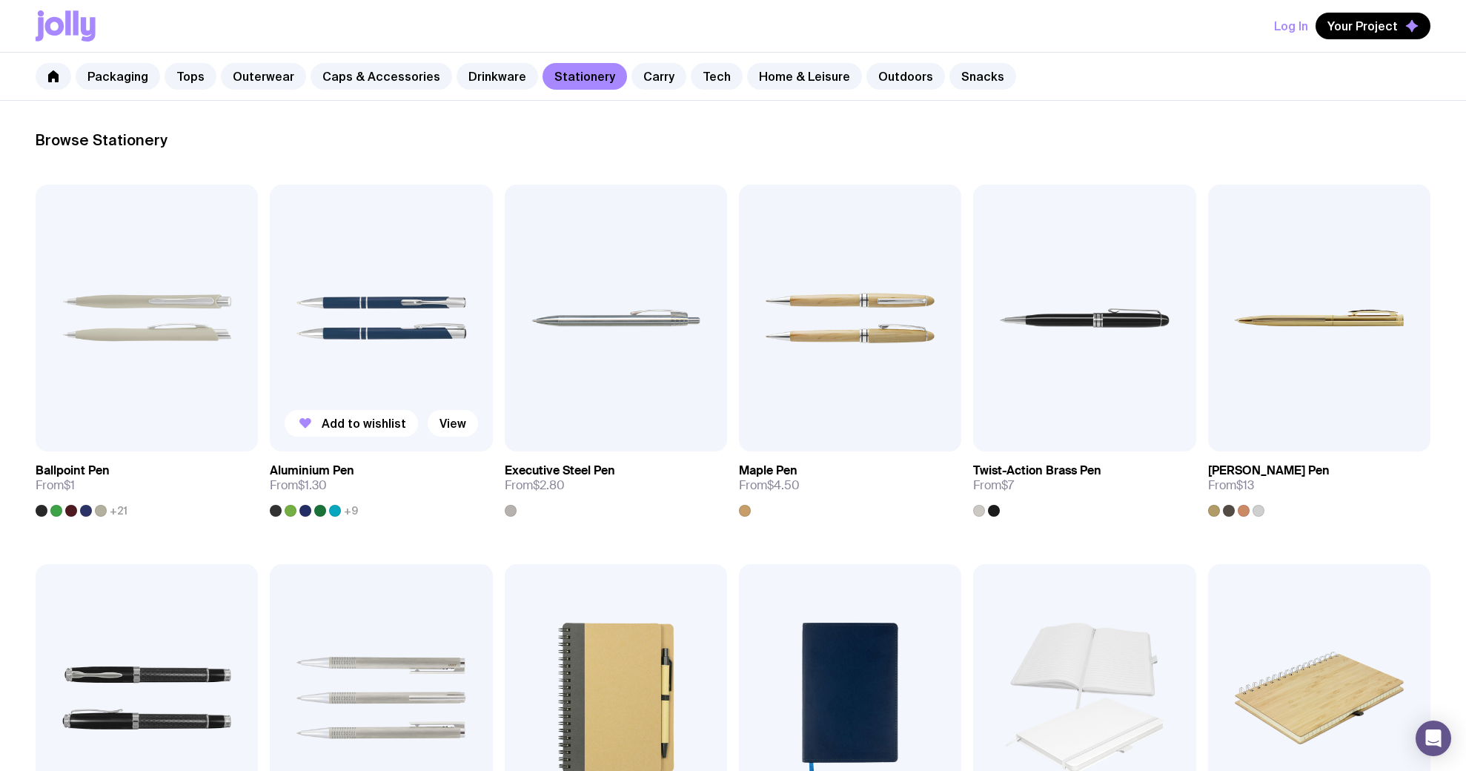
click at [402, 250] on img at bounding box center [381, 318] width 222 height 267
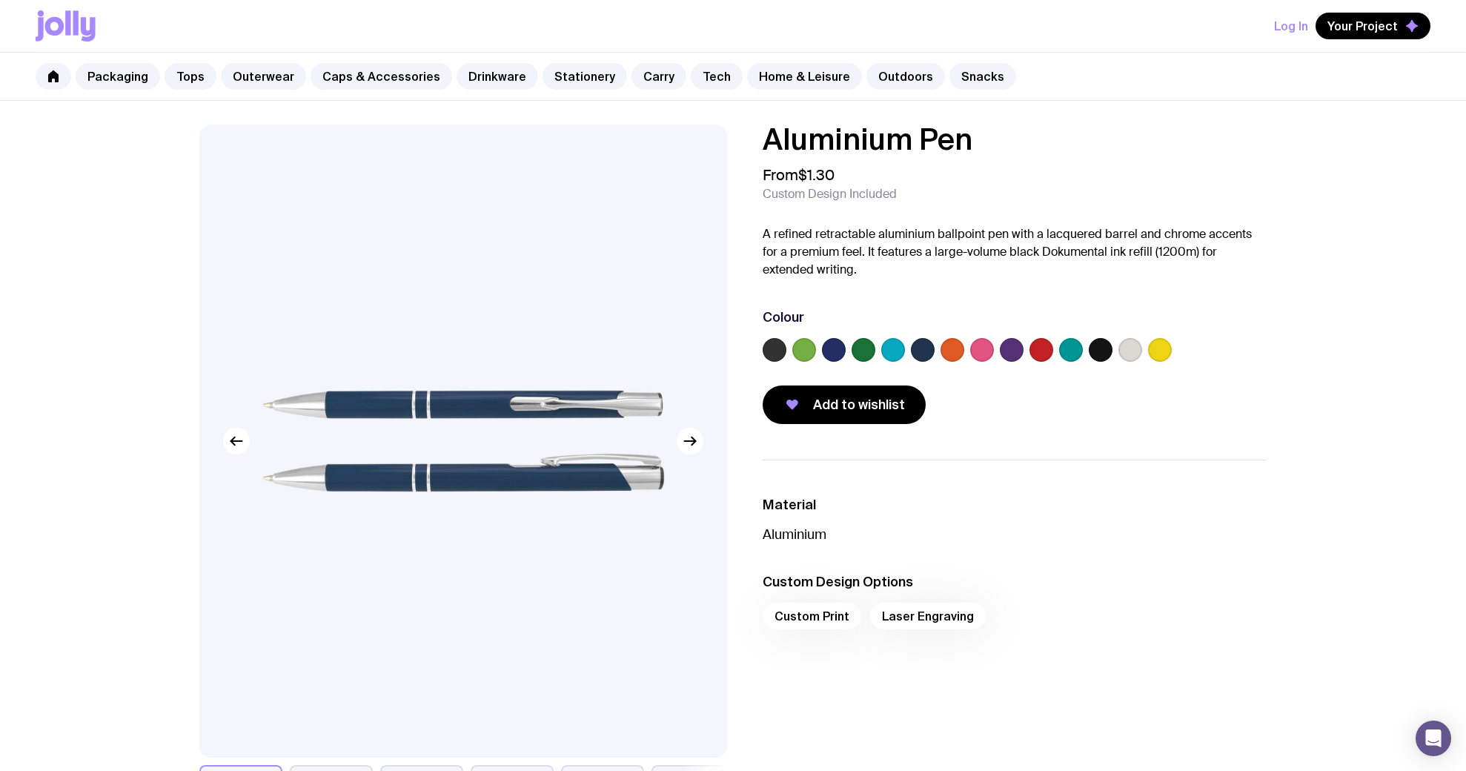
click at [766, 349] on label at bounding box center [775, 350] width 24 height 24
click at [0, 0] on input "radio" at bounding box center [0, 0] width 0 height 0
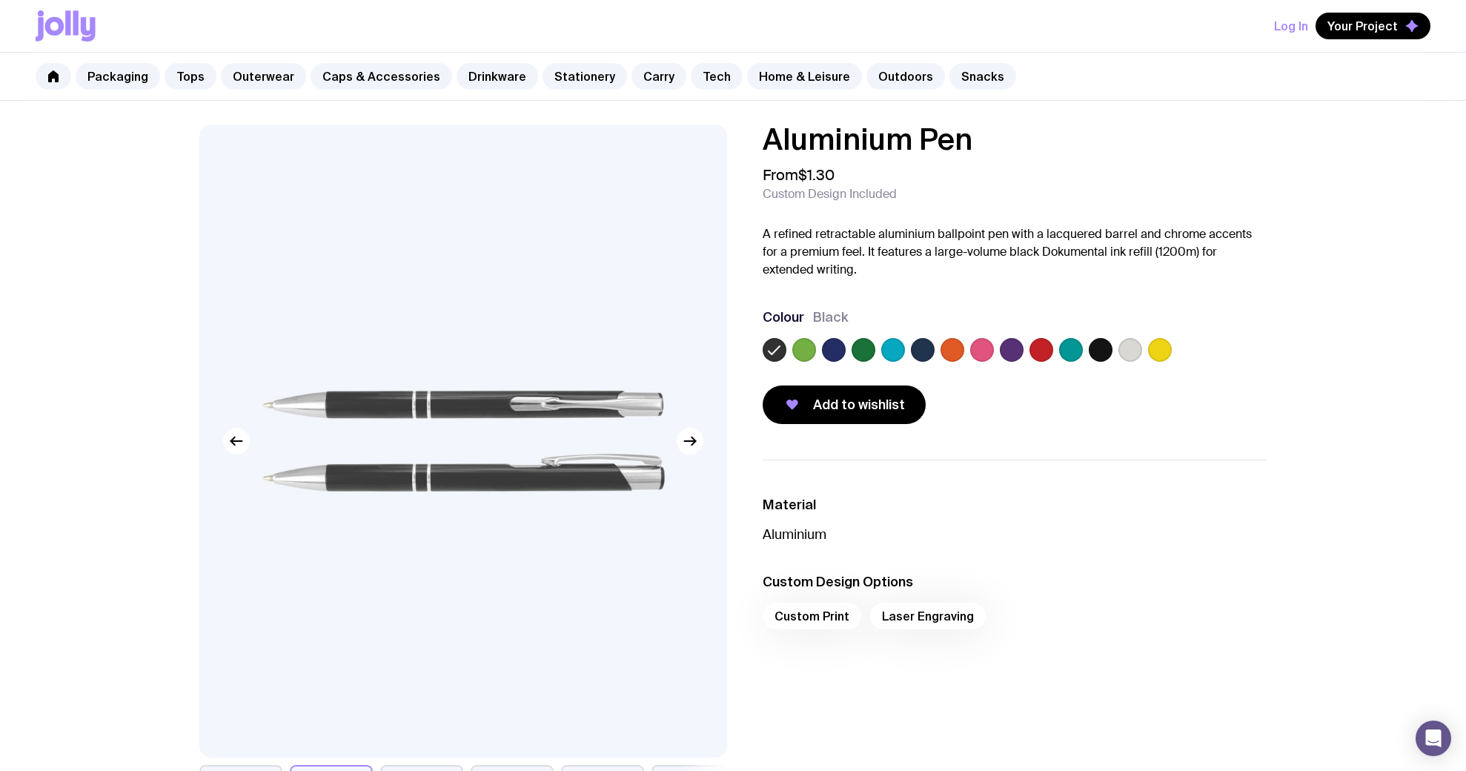
click at [1100, 353] on label at bounding box center [1101, 350] width 24 height 24
click at [0, 0] on input "radio" at bounding box center [0, 0] width 0 height 0
